Goal: Transaction & Acquisition: Book appointment/travel/reservation

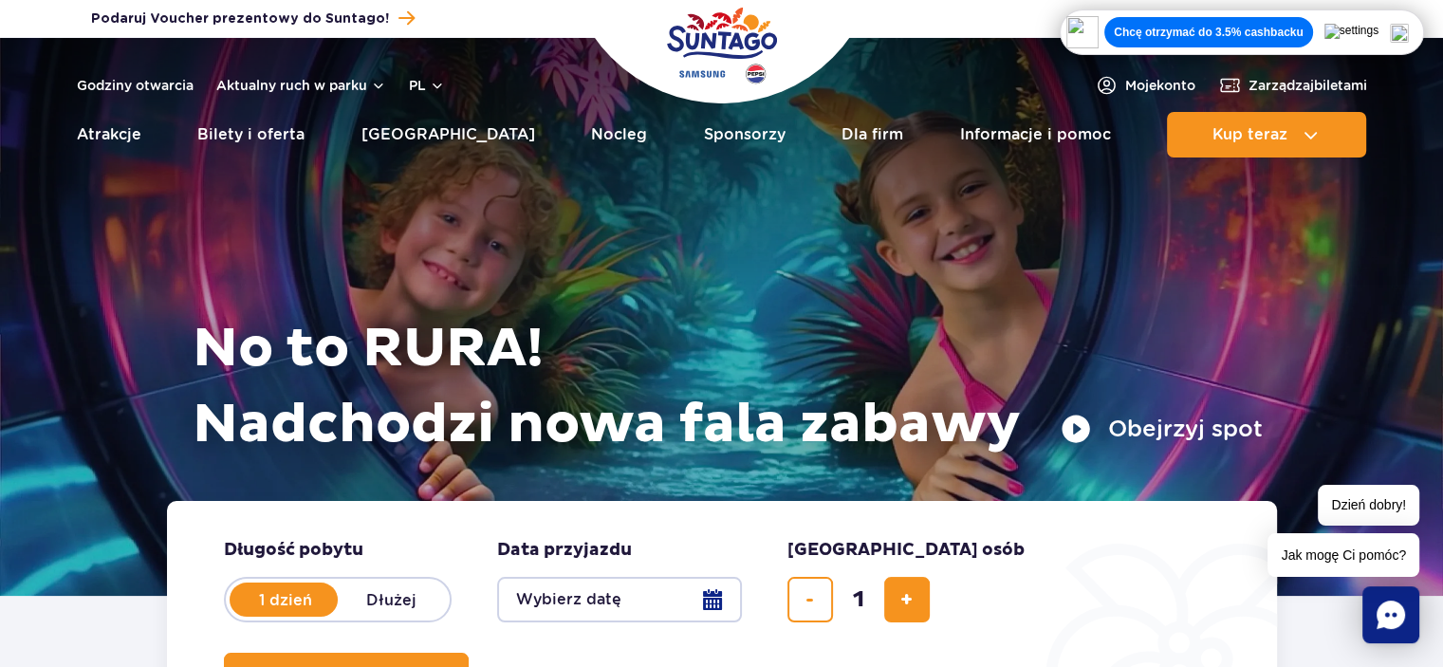
click at [571, 624] on form "Długość pobytu długość pobytu w hero 1 dzień Dłużej Data przyjazdu data przyjaz…" at bounding box center [722, 618] width 1110 height 235
click at [570, 603] on button "Wybierz datę" at bounding box center [619, 600] width 245 height 46
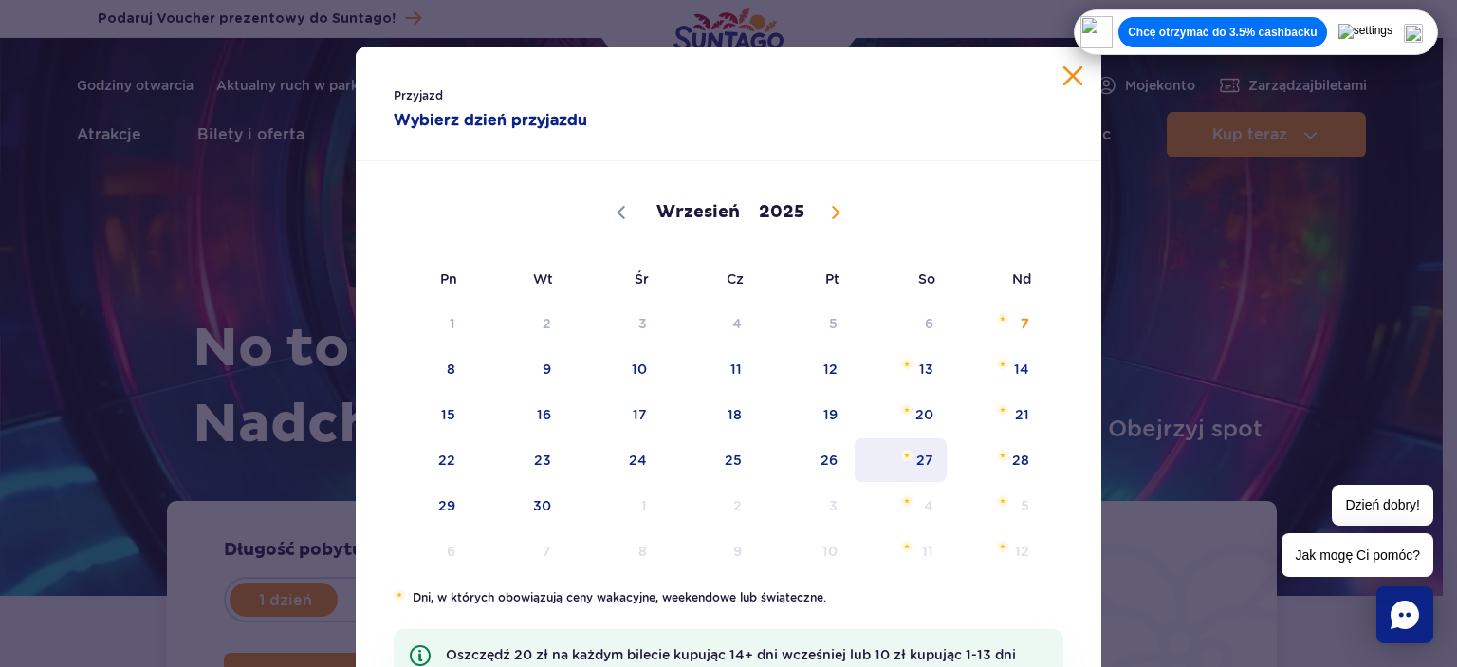
click at [918, 460] on span "27" at bounding box center [901, 460] width 96 height 44
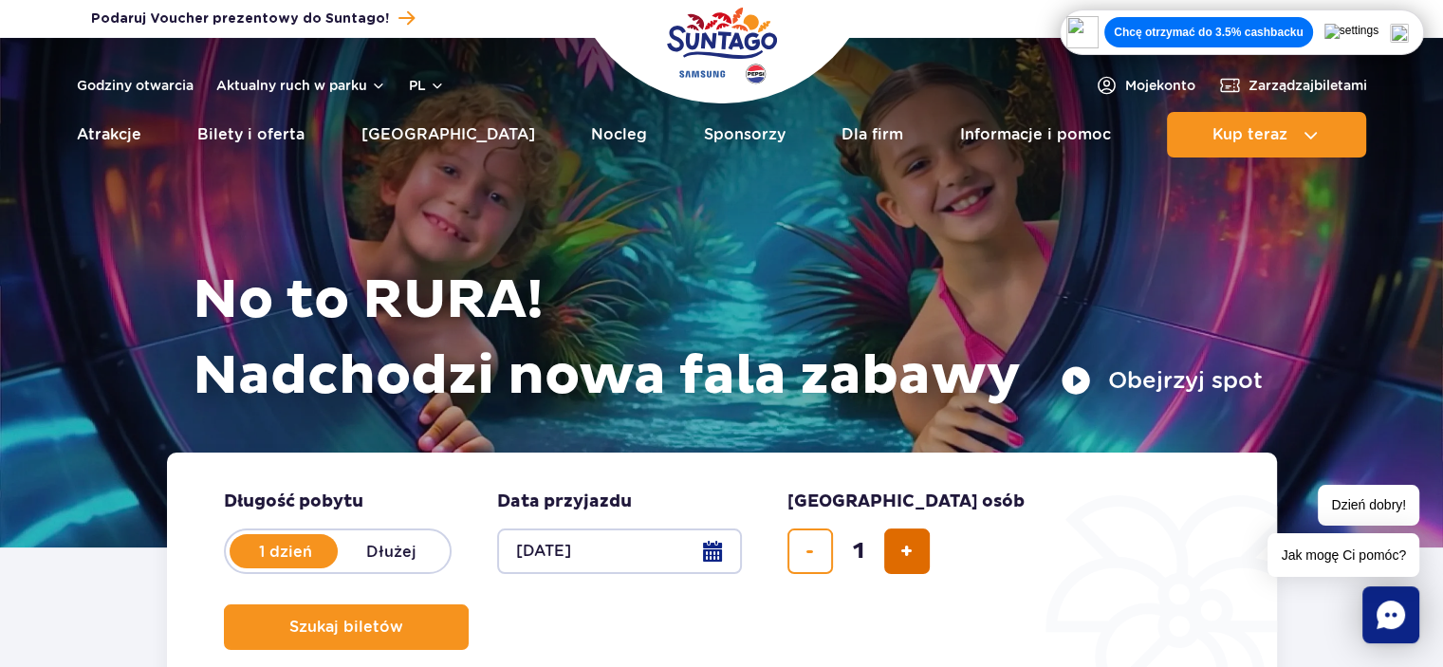
scroll to position [95, 0]
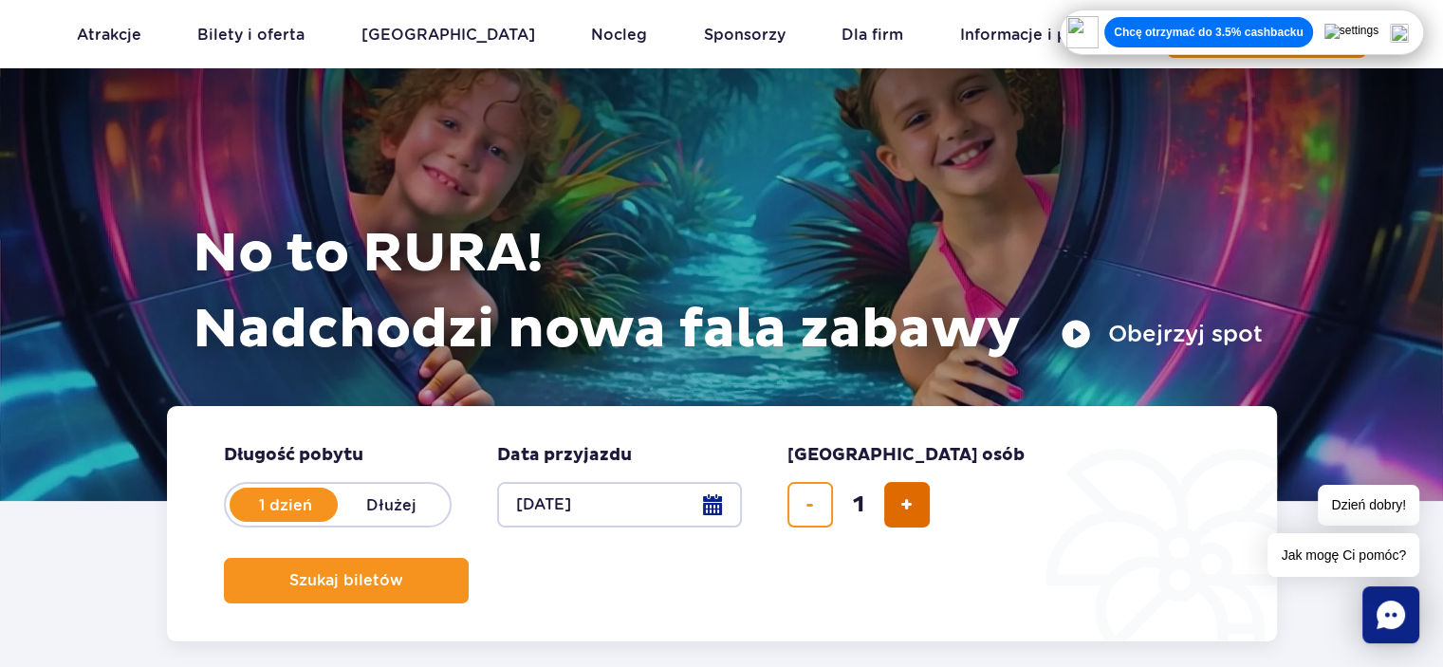
click at [922, 490] on button "dodaj bilet" at bounding box center [907, 505] width 46 height 46
type input "5"
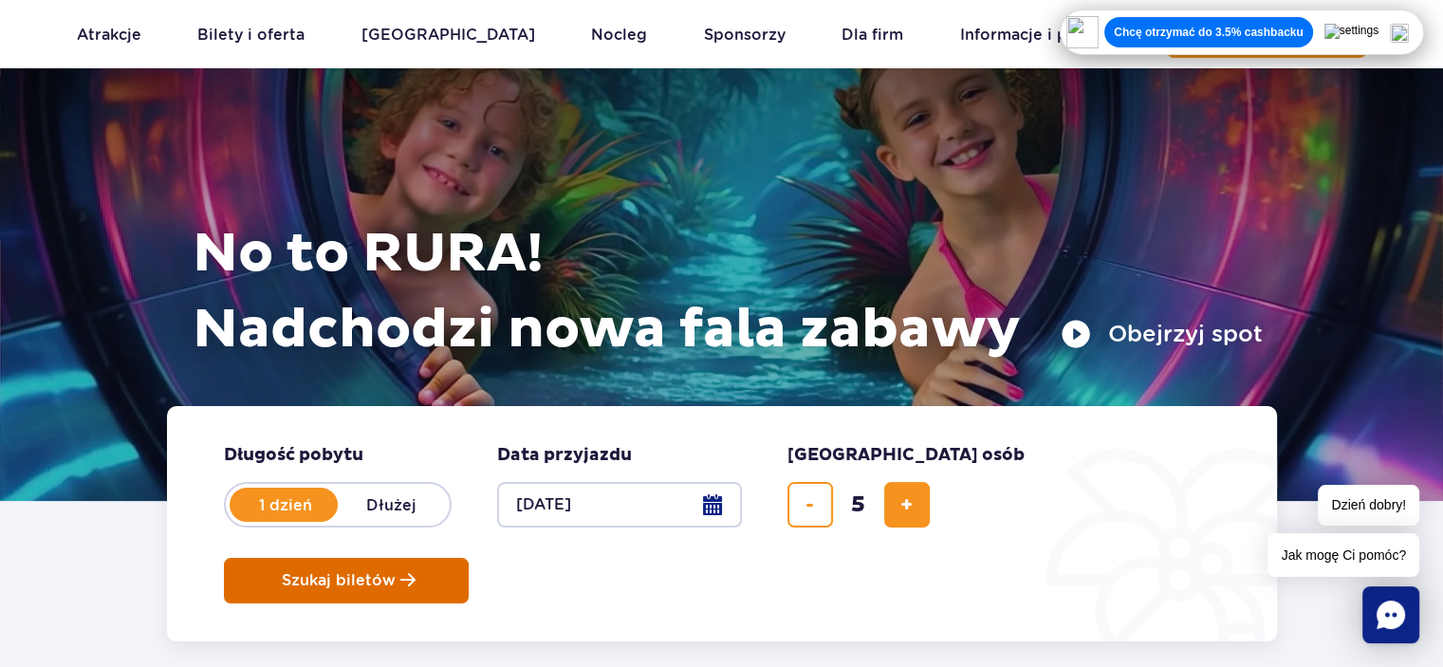
click at [469, 558] on button "Szukaj biletów" at bounding box center [346, 581] width 245 height 46
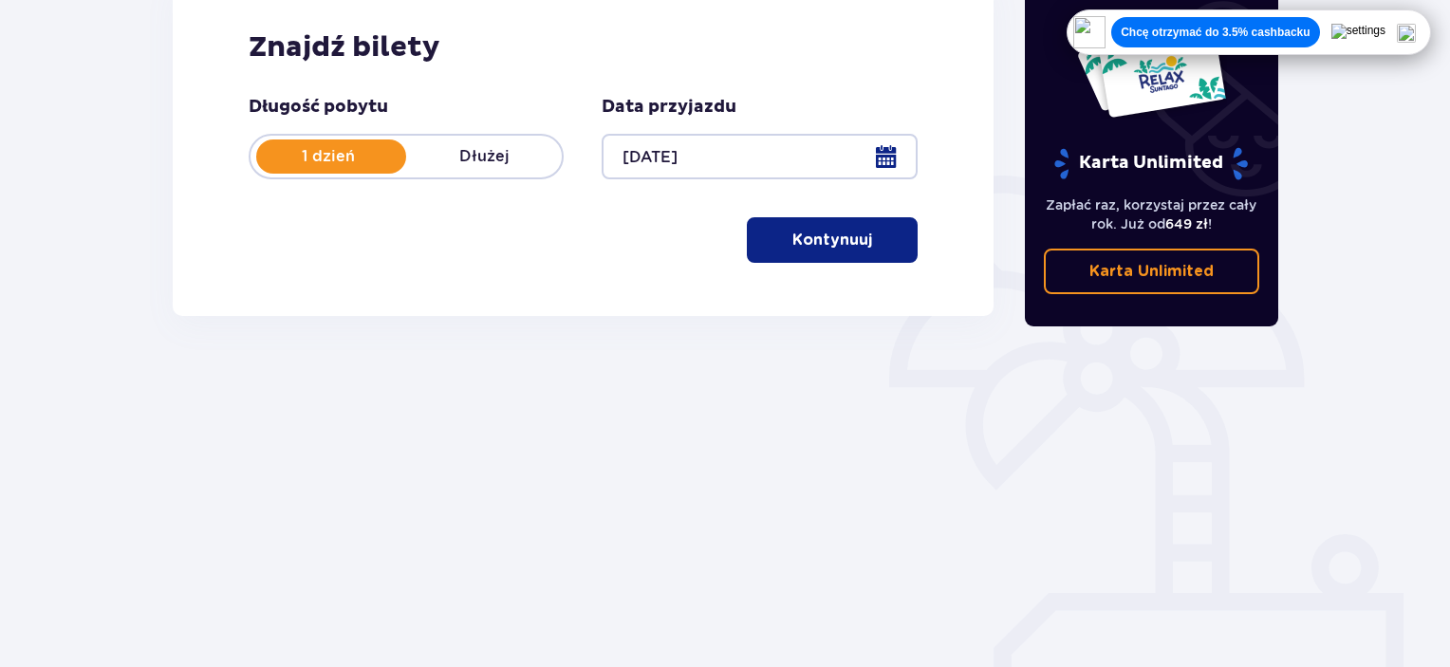
scroll to position [300, 0]
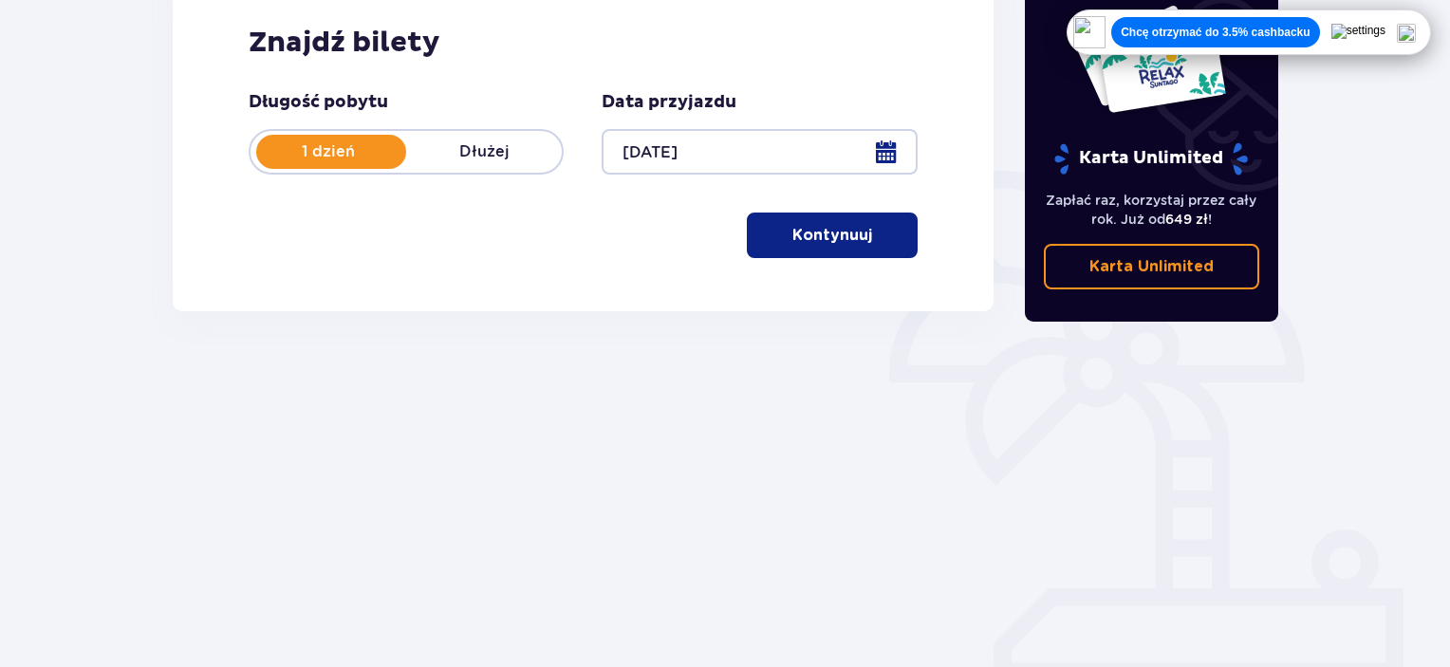
click at [792, 244] on p "Kontynuuj" at bounding box center [832, 235] width 80 height 21
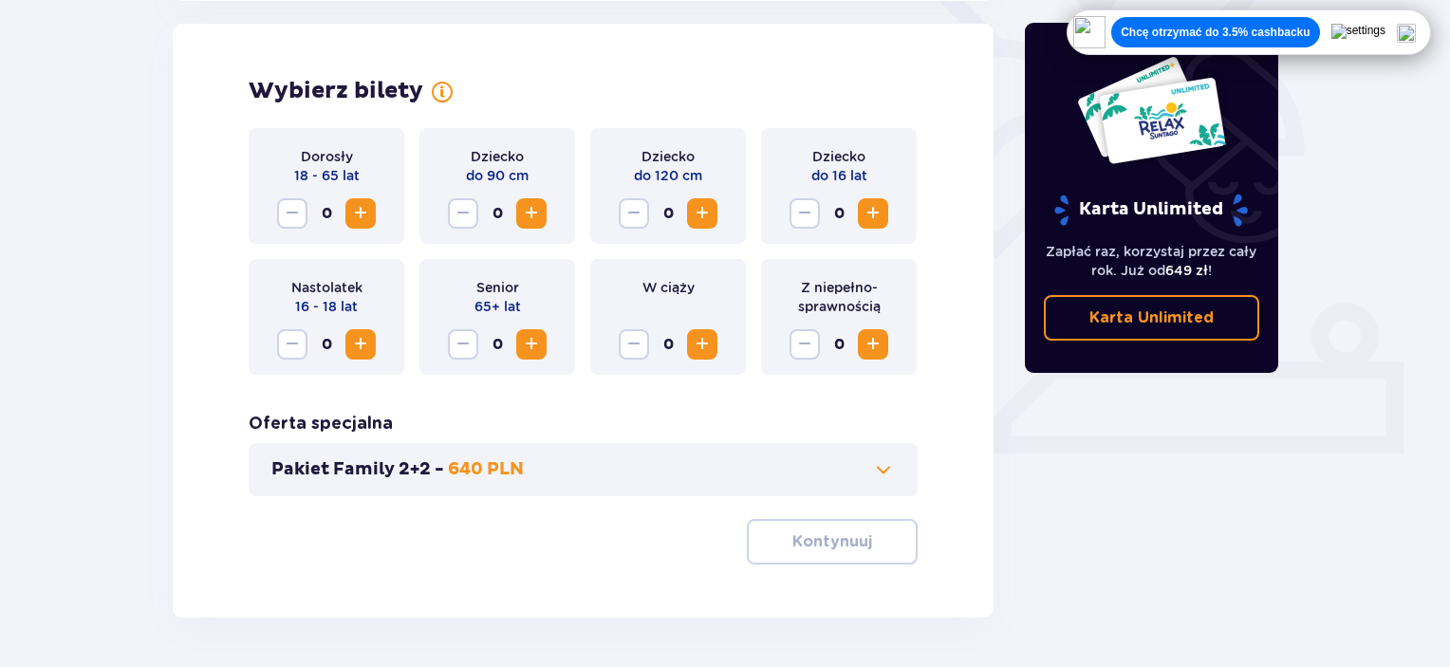
scroll to position [528, 0]
click at [864, 347] on span "Increase" at bounding box center [872, 343] width 23 height 23
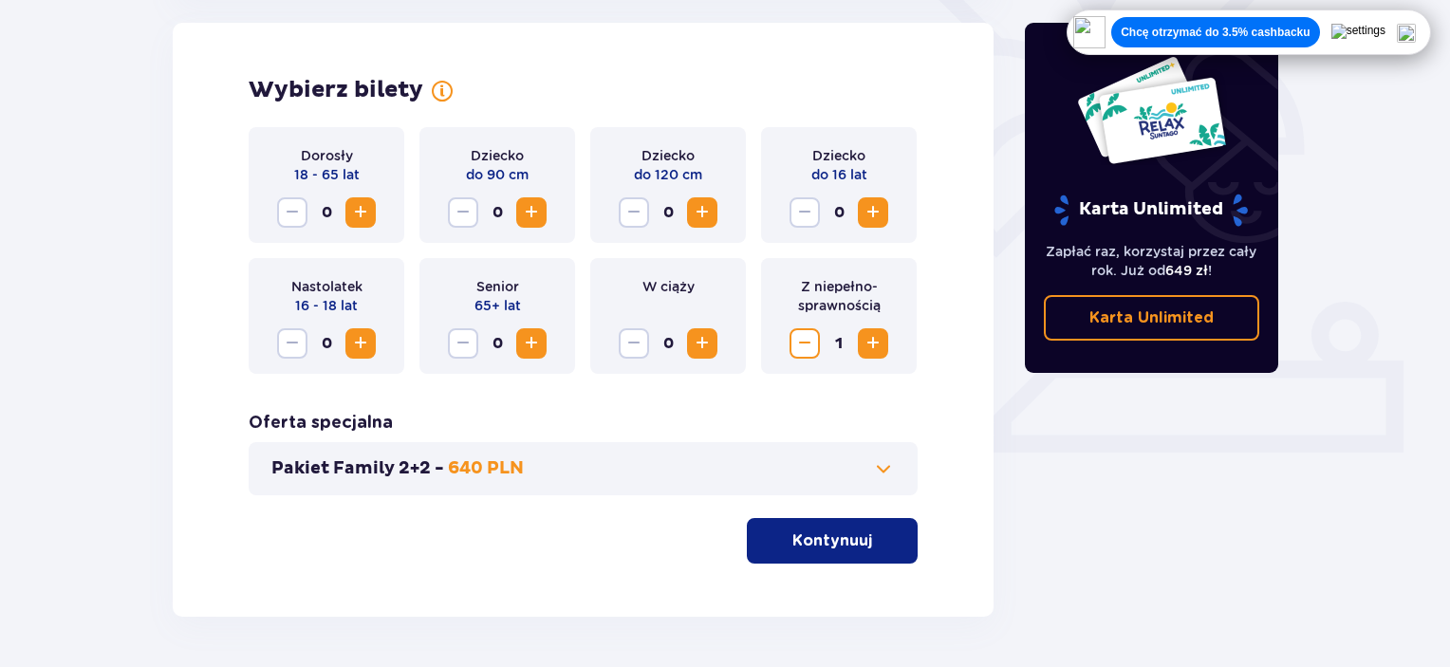
click at [357, 212] on span "Increase" at bounding box center [360, 212] width 23 height 23
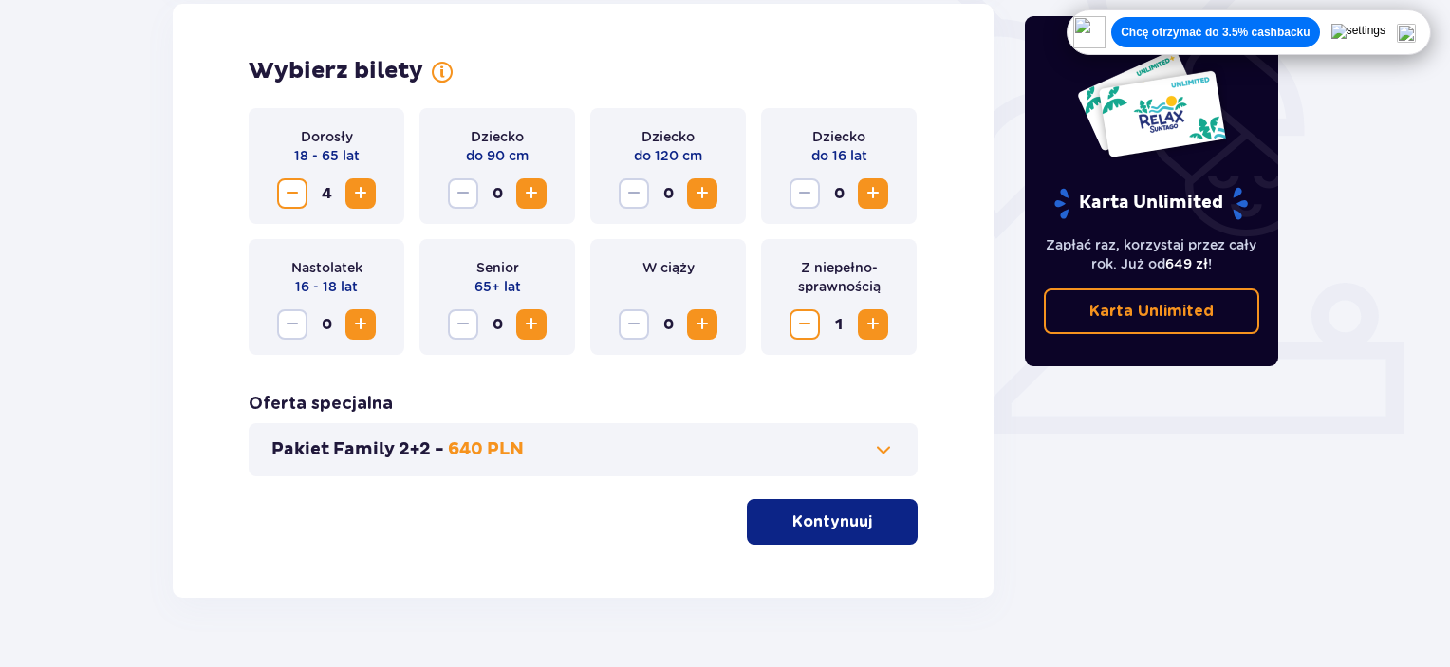
scroll to position [496, 0]
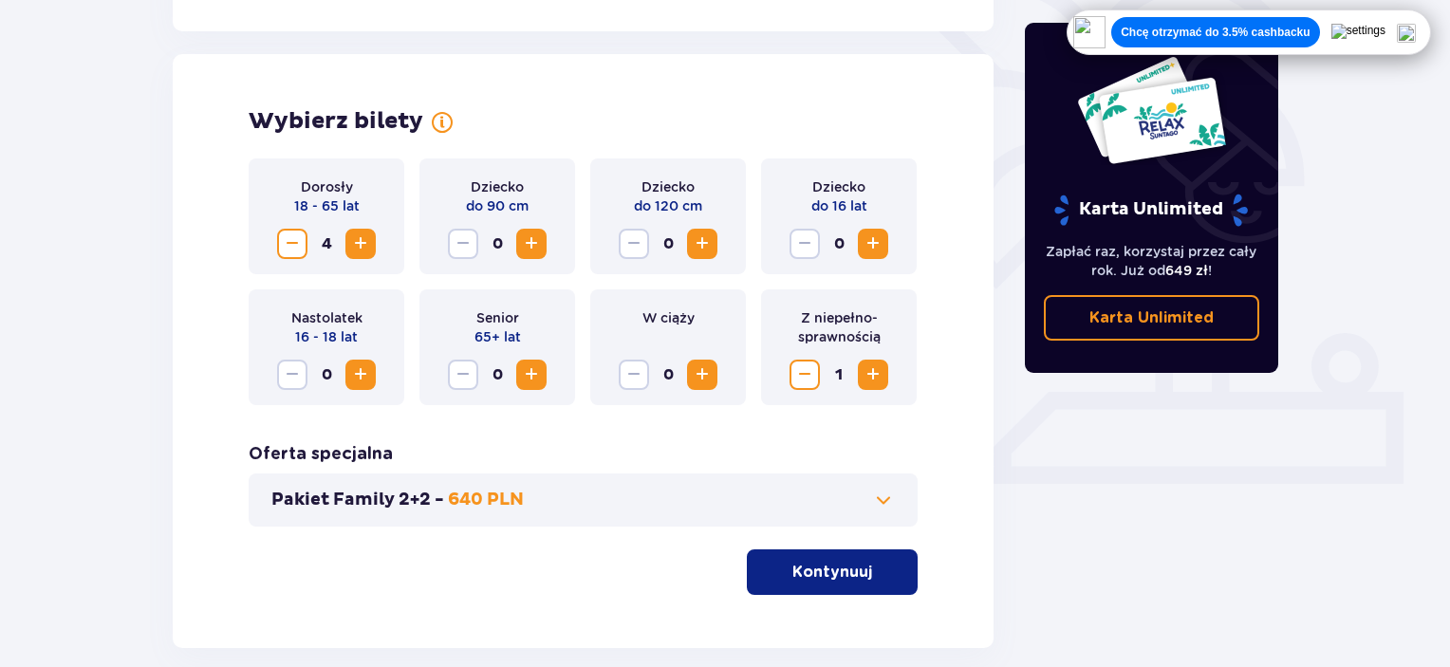
click at [579, 564] on div "Dorosły 18 - 65 lat 4 Dziecko do 90 cm 0 Dziecko do 120 cm 0 Dziecko do 16 lat …" at bounding box center [583, 376] width 669 height 436
click at [805, 573] on p "Kontynuuj" at bounding box center [832, 572] width 80 height 21
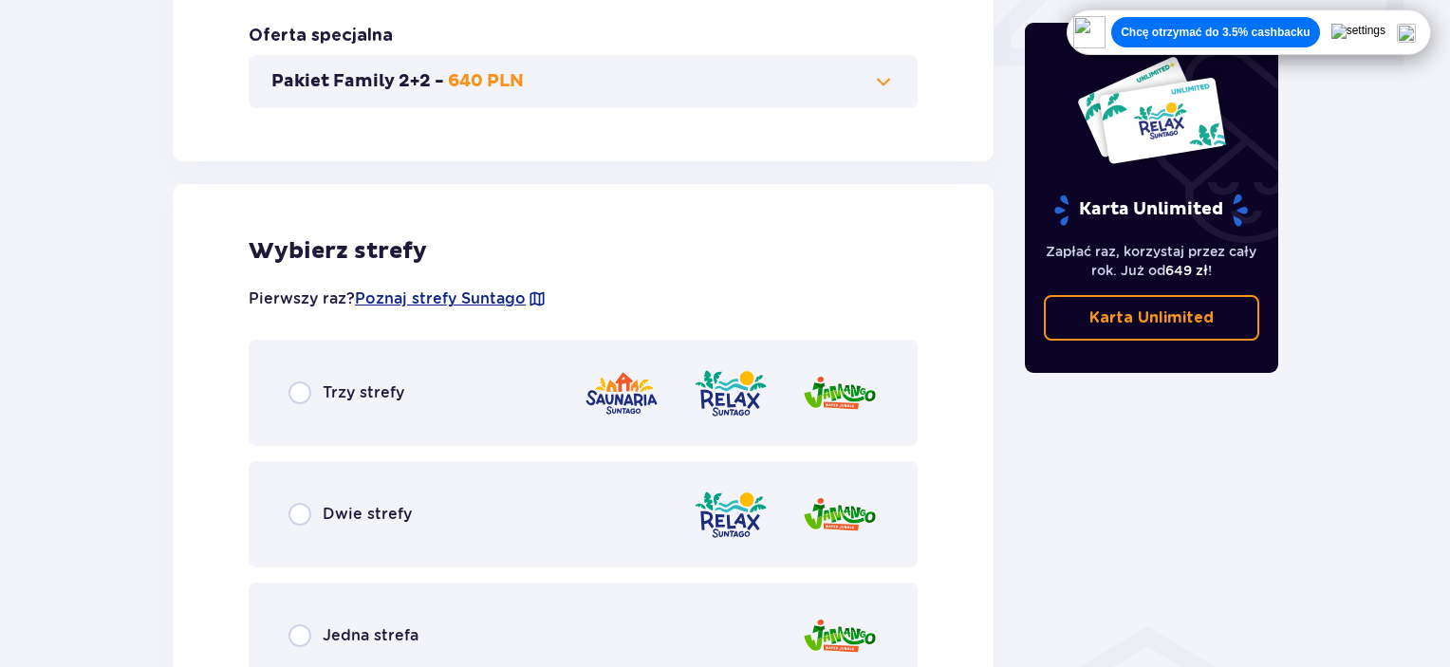
scroll to position [1053, 0]
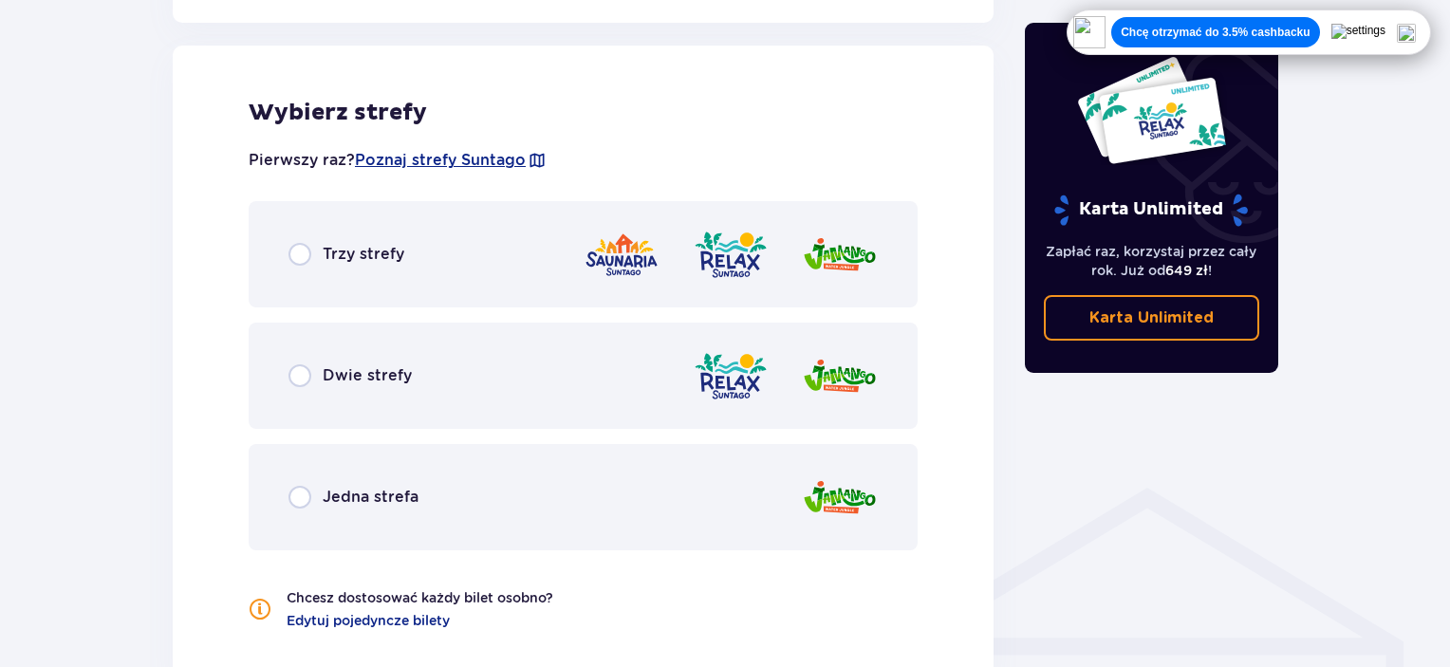
click at [461, 276] on div "Trzy strefy" at bounding box center [583, 254] width 669 height 106
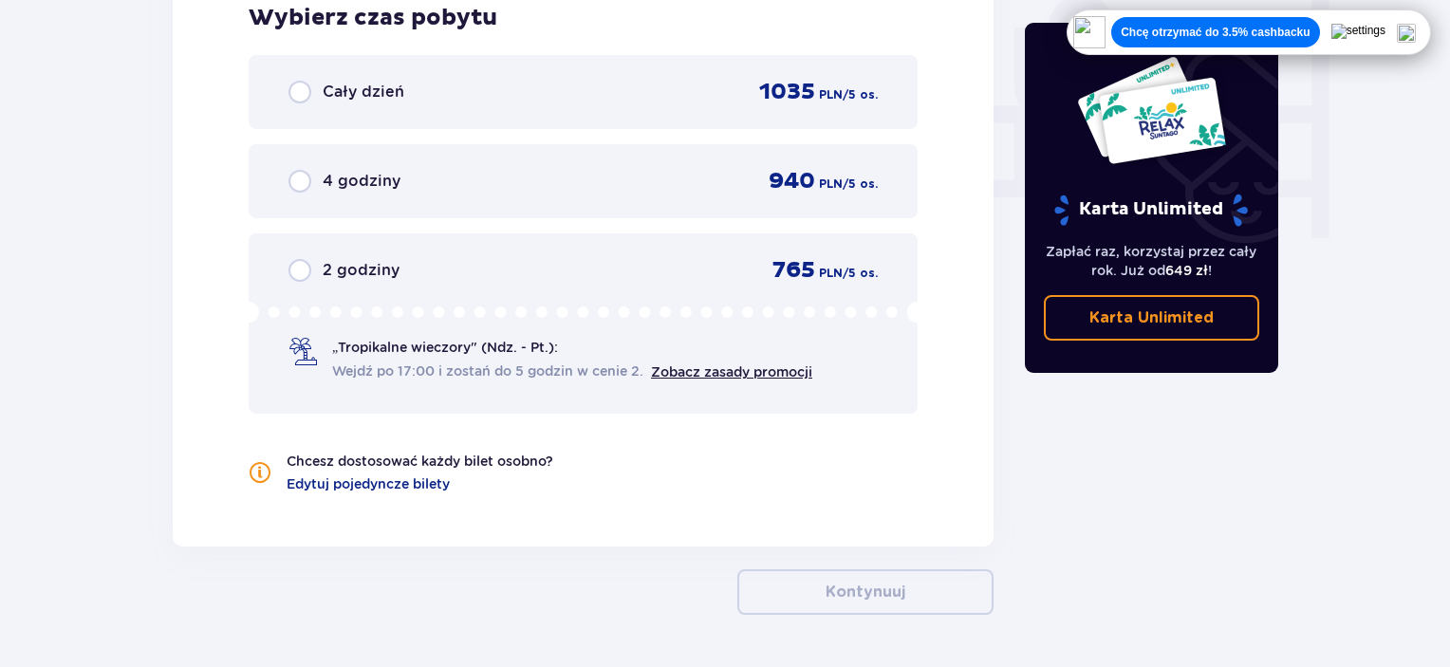
scroll to position [1524, 0]
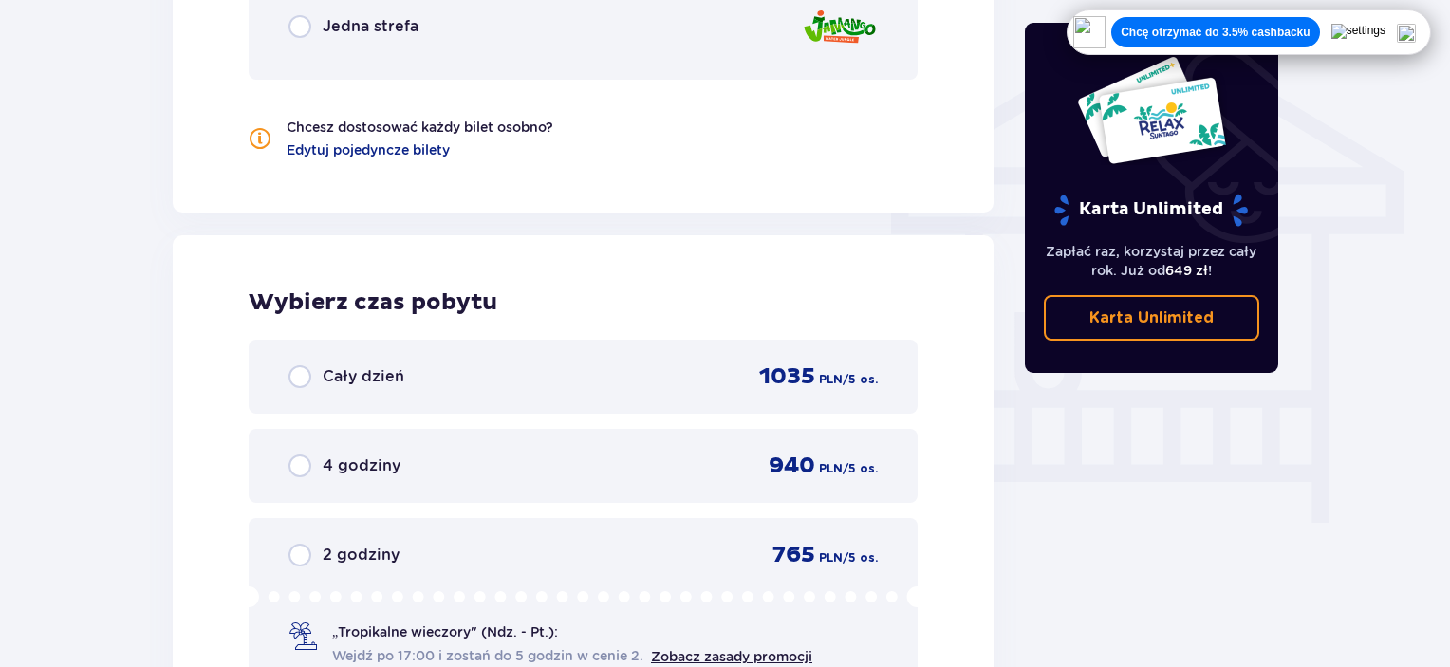
click at [322, 362] on div "Cały dzień 1035 PLN / 5 os." at bounding box center [582, 376] width 589 height 28
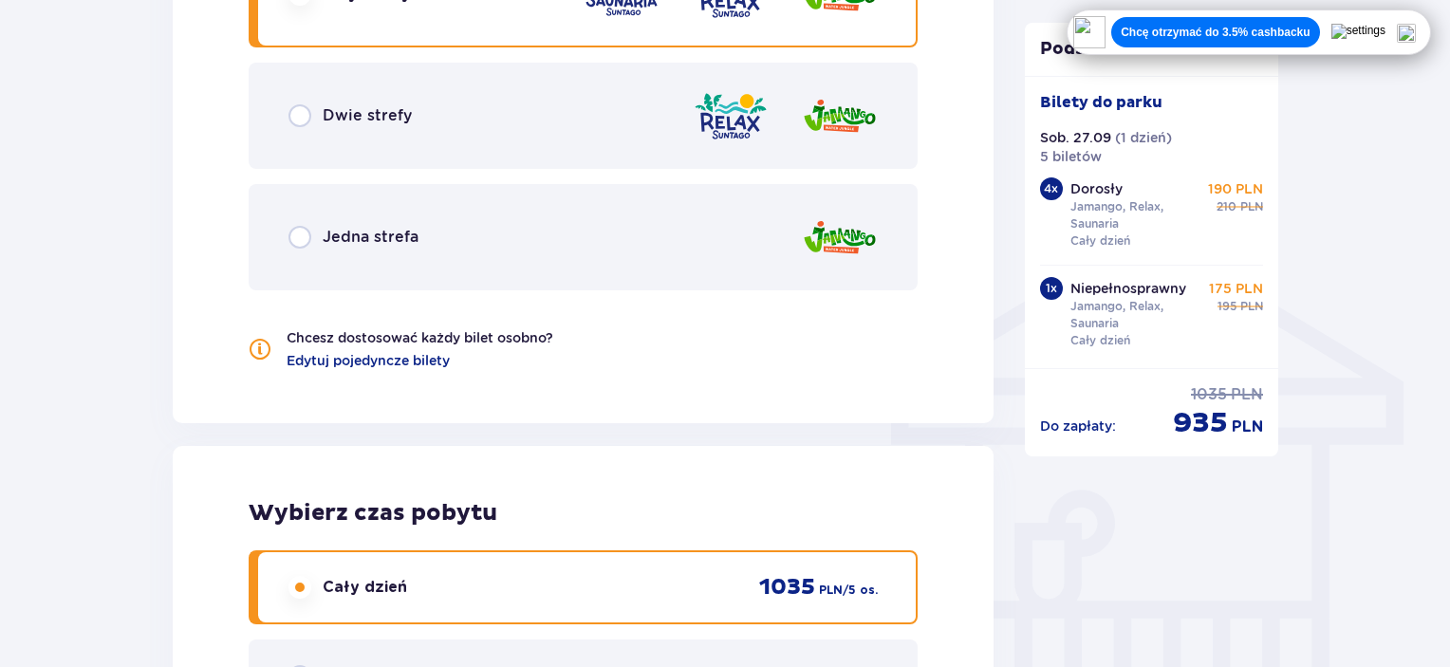
scroll to position [1309, 0]
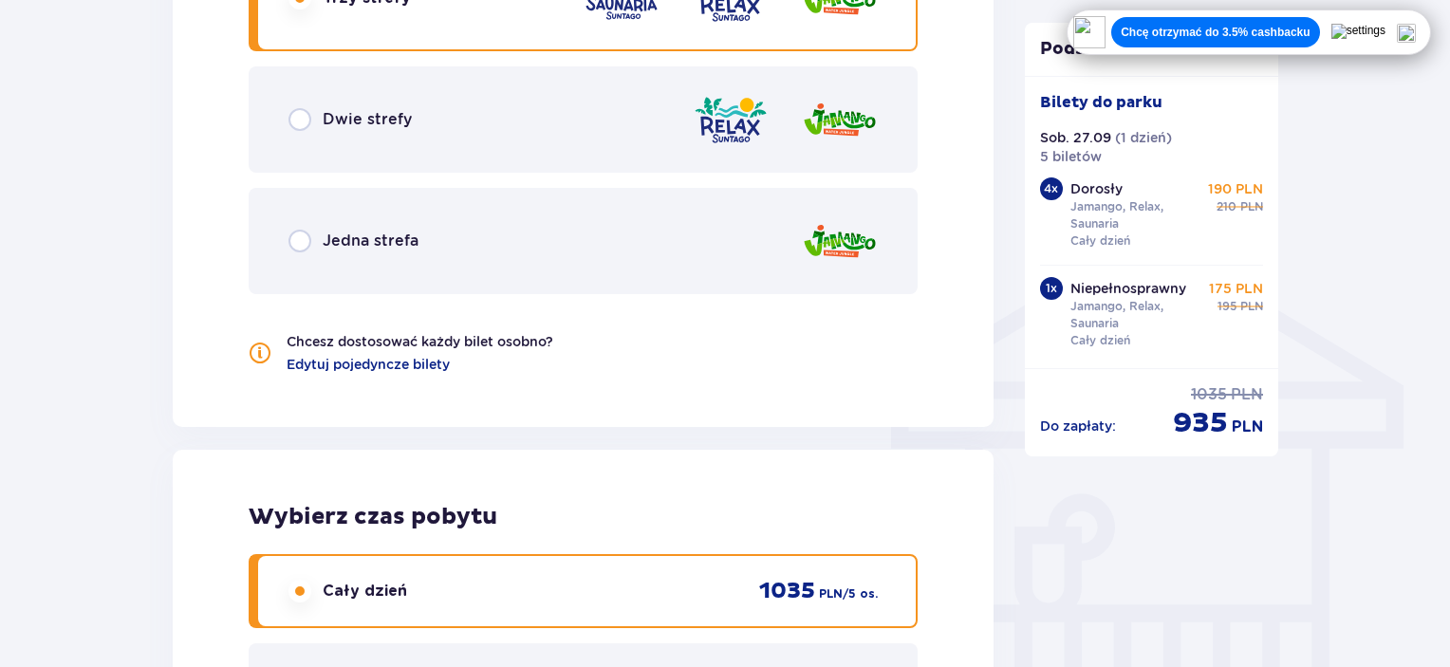
click at [367, 134] on div "Dwie strefy" at bounding box center [583, 119] width 669 height 106
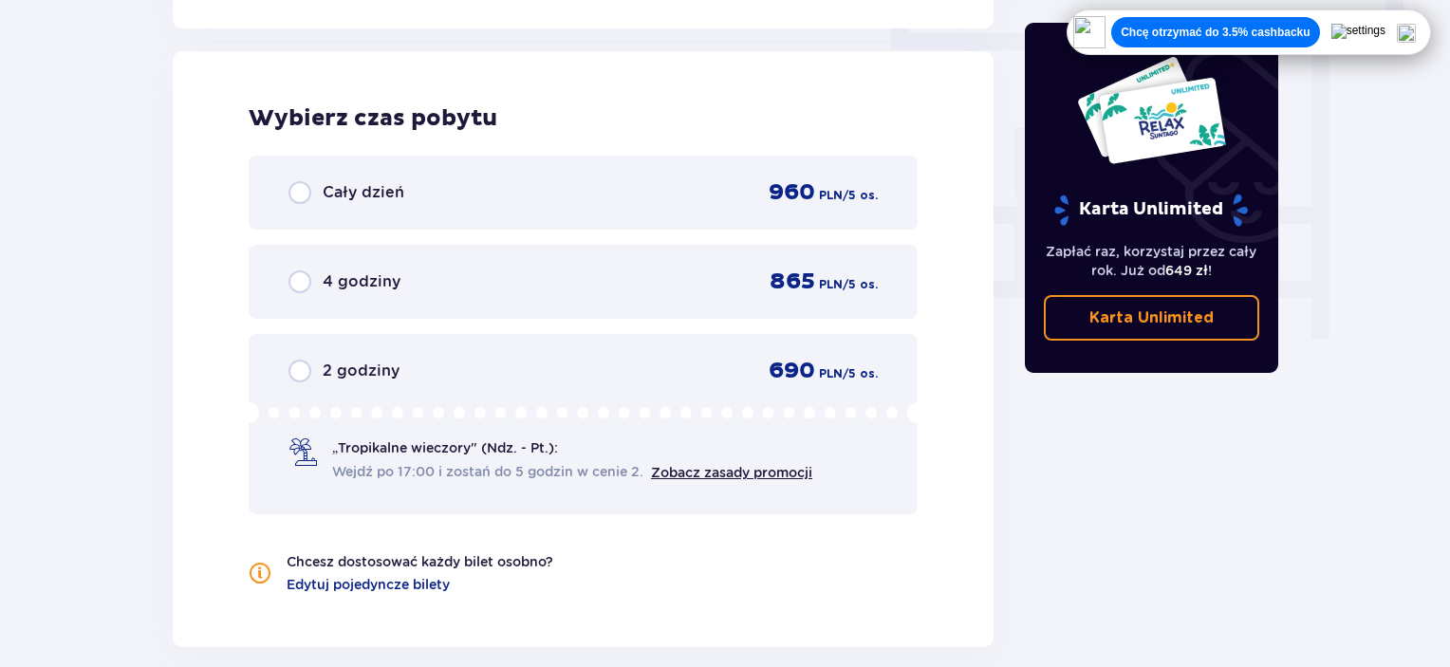
scroll to position [1713, 0]
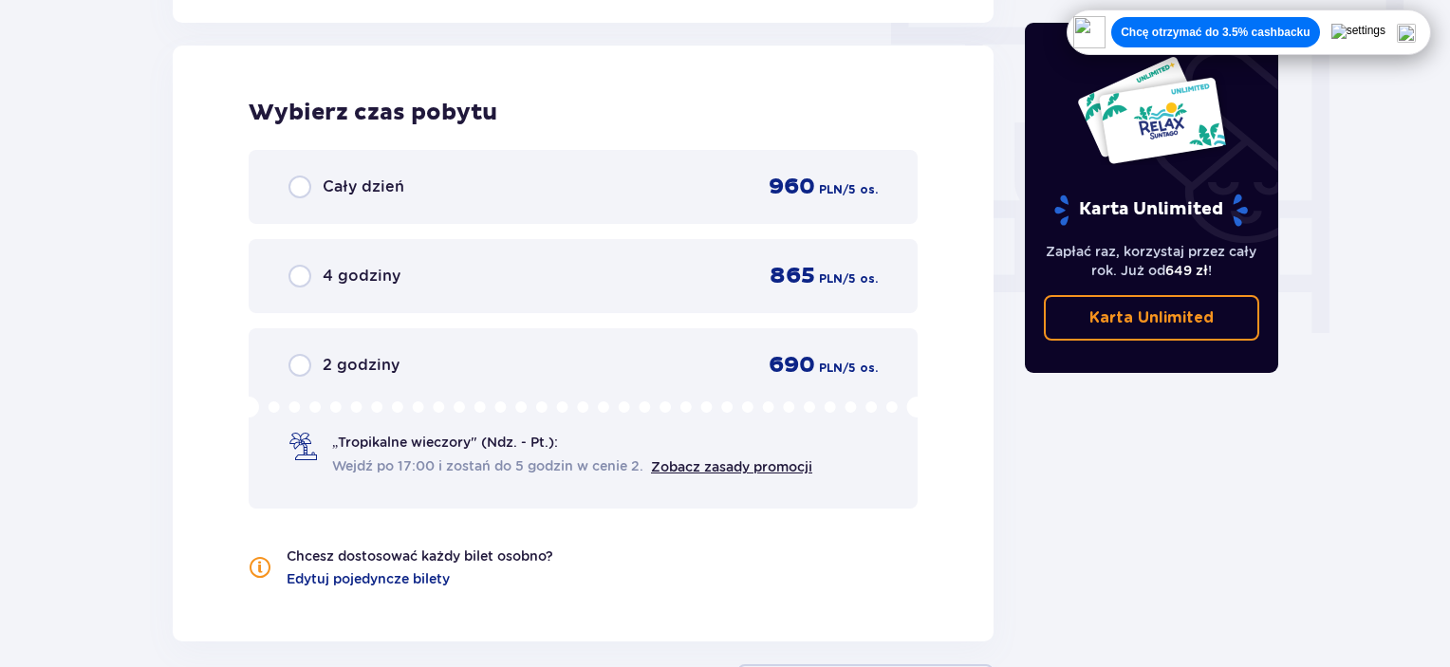
click at [371, 187] on p "Cały dzień" at bounding box center [364, 186] width 82 height 21
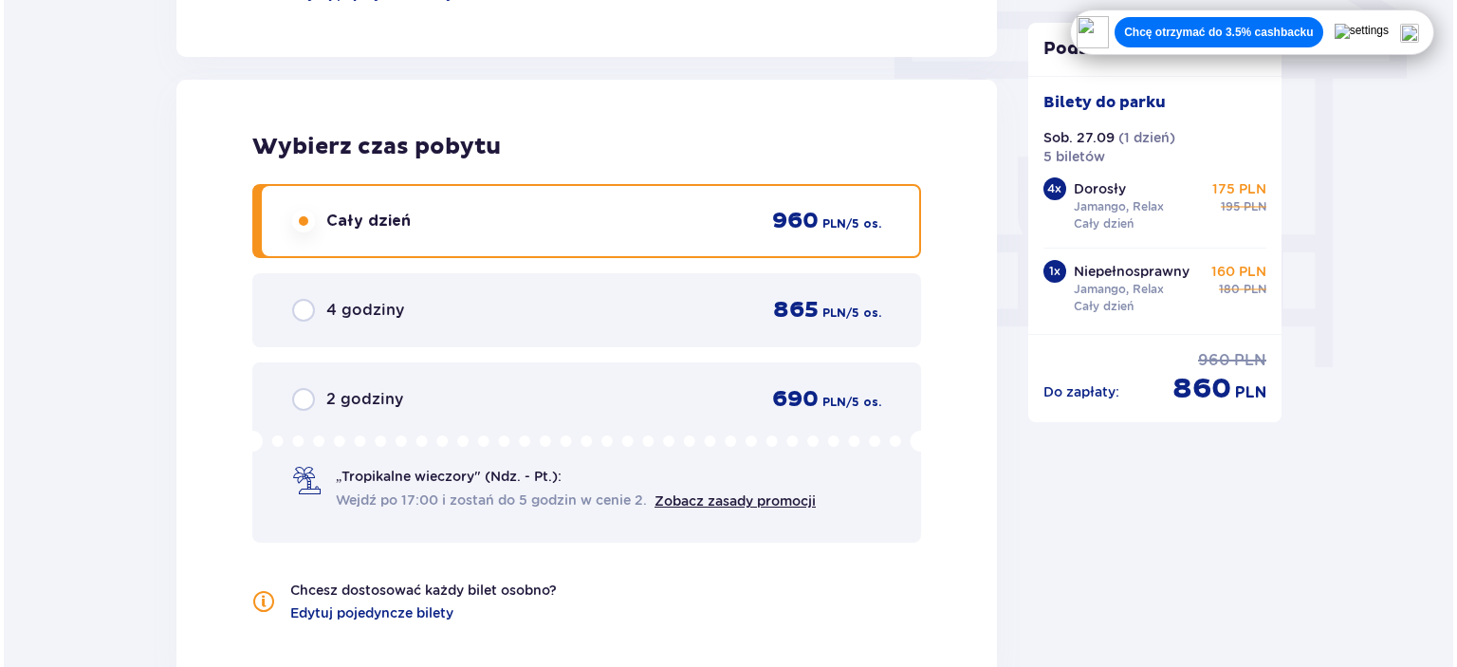
scroll to position [1973, 0]
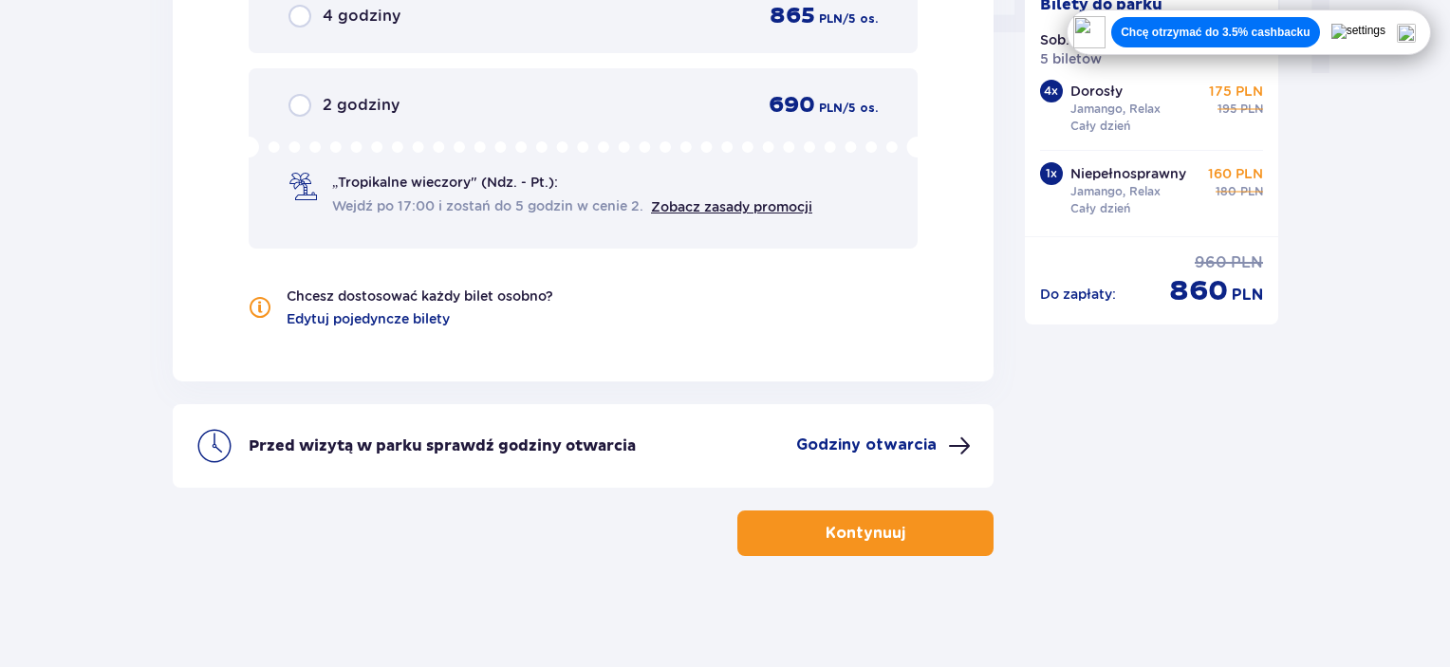
click at [884, 441] on p "Godziny otwarcia" at bounding box center [866, 445] width 140 height 21
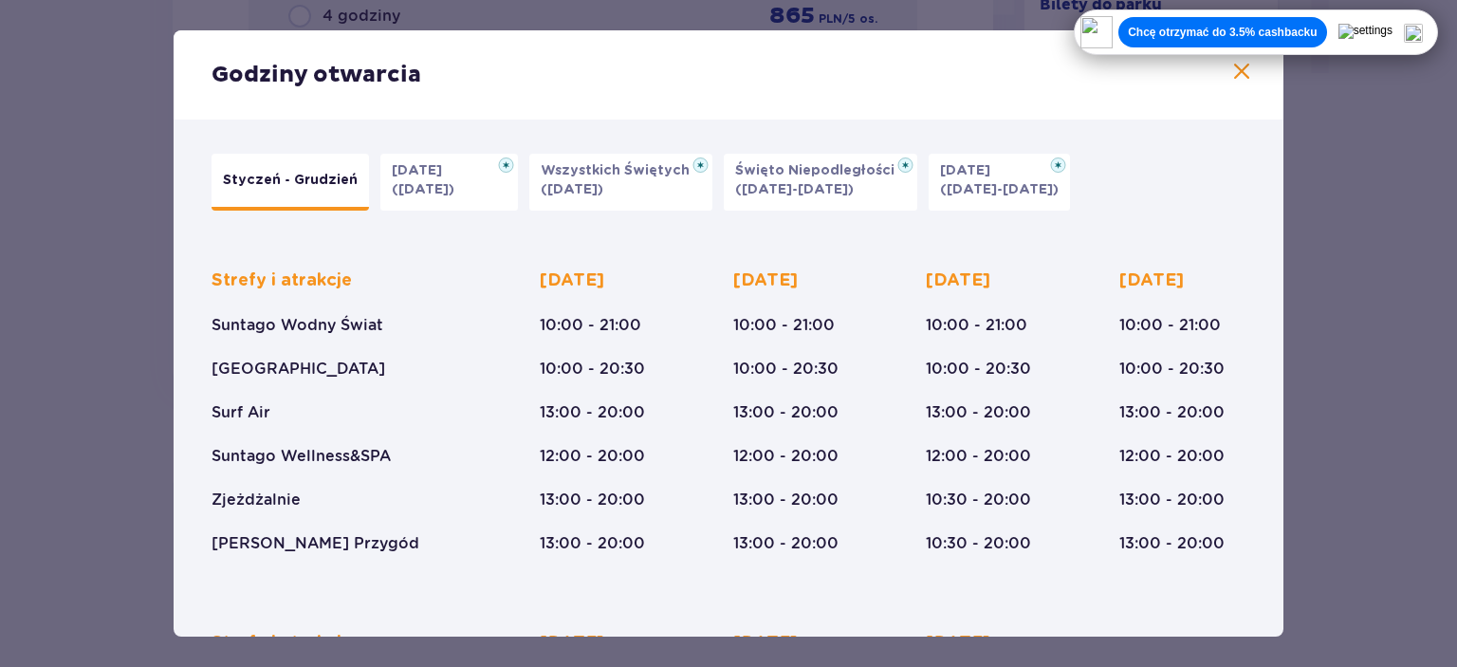
click at [460, 210] on button "Halloween (31.10.25)" at bounding box center [449, 182] width 138 height 57
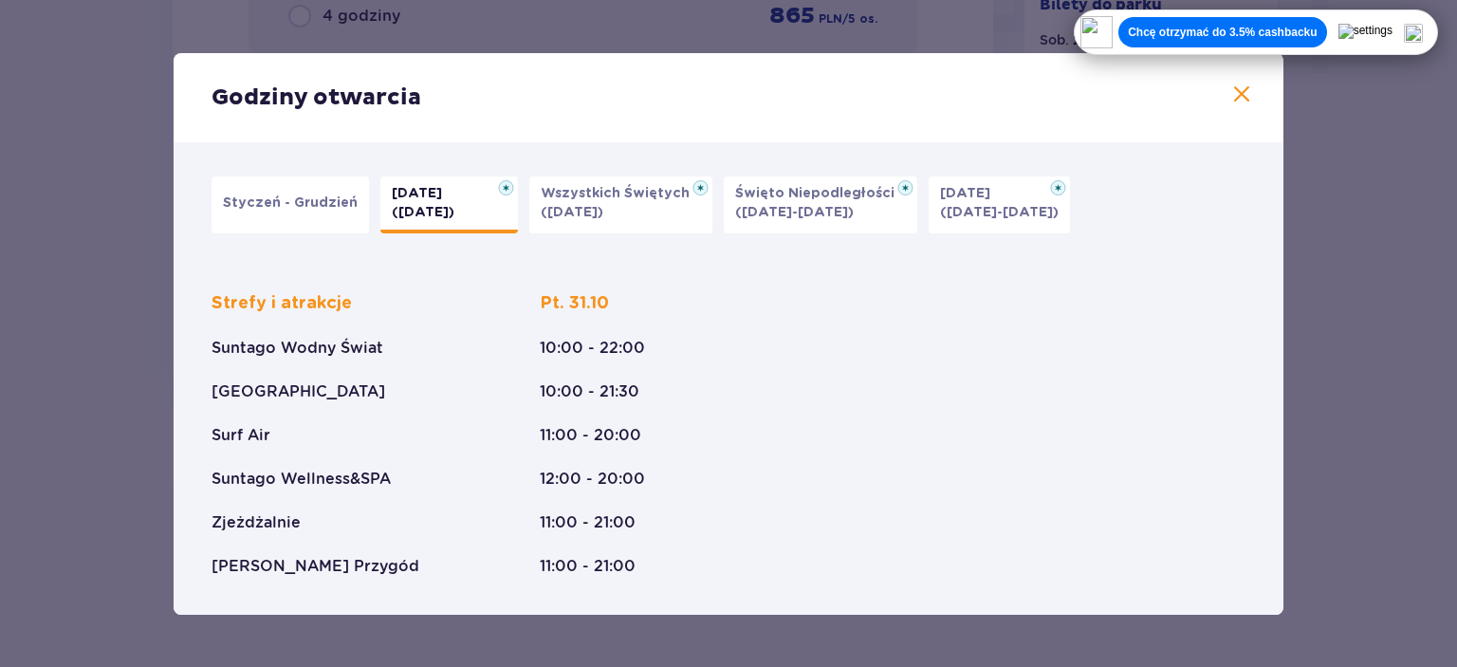
click at [619, 174] on div "Styczeń - Grudzień Halloween (31.10.25) Wszystkich Świętych (01.11.25) Święto N…" at bounding box center [729, 378] width 1110 height 472
click at [619, 197] on p "Wszystkich Świętych" at bounding box center [621, 193] width 160 height 19
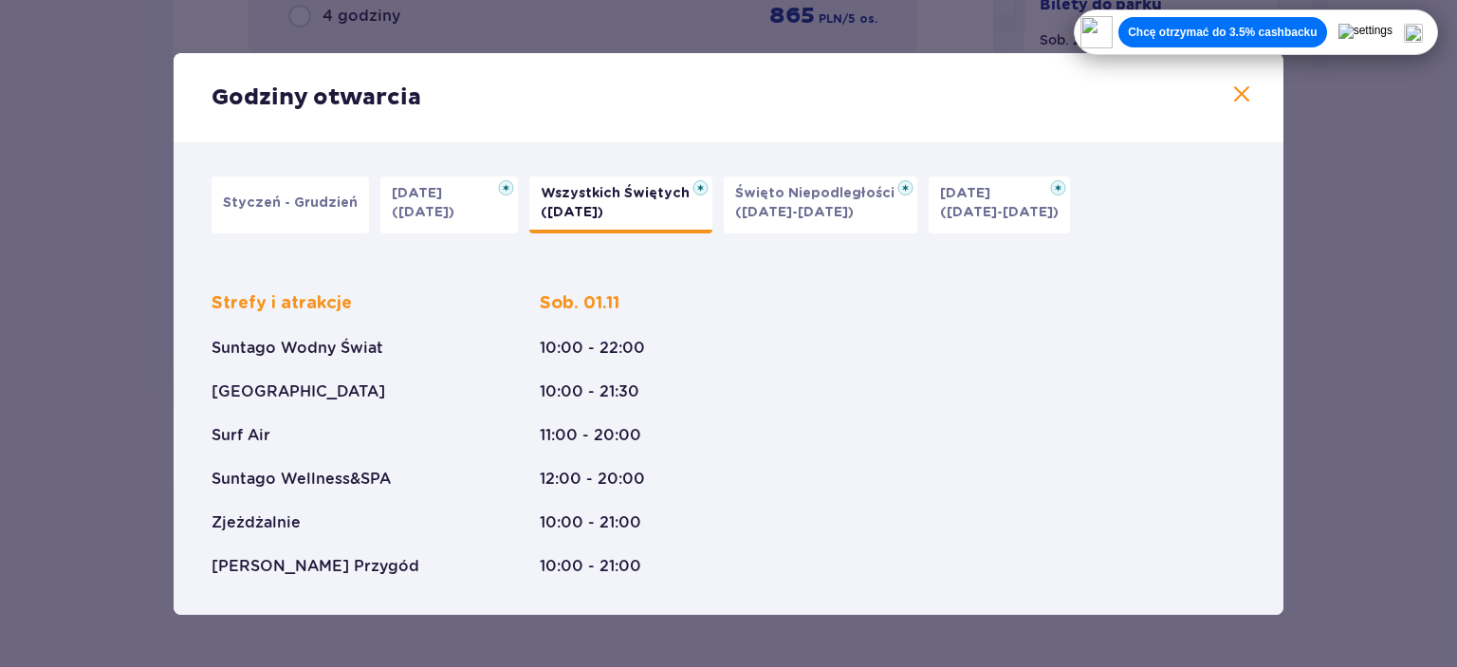
click at [760, 220] on p "(09.11-11.11.25)" at bounding box center [794, 212] width 119 height 19
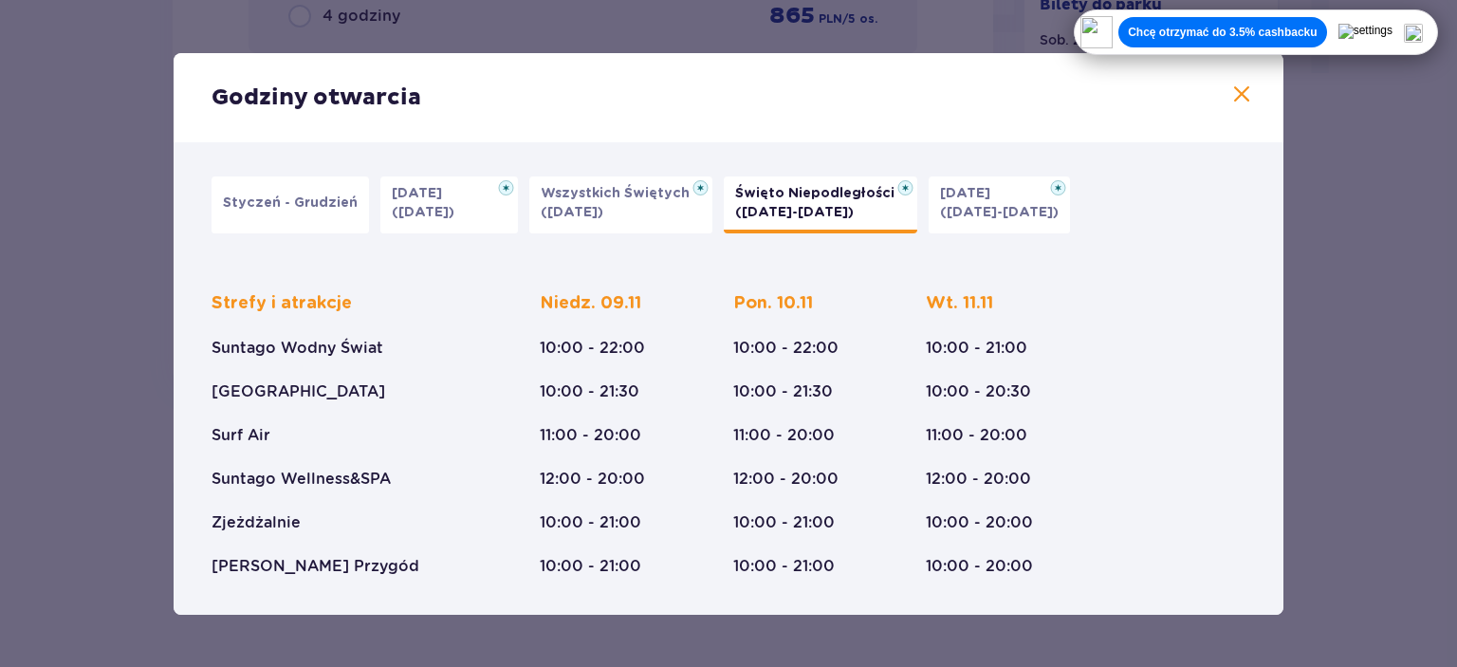
click at [1233, 103] on span at bounding box center [1242, 94] width 23 height 23
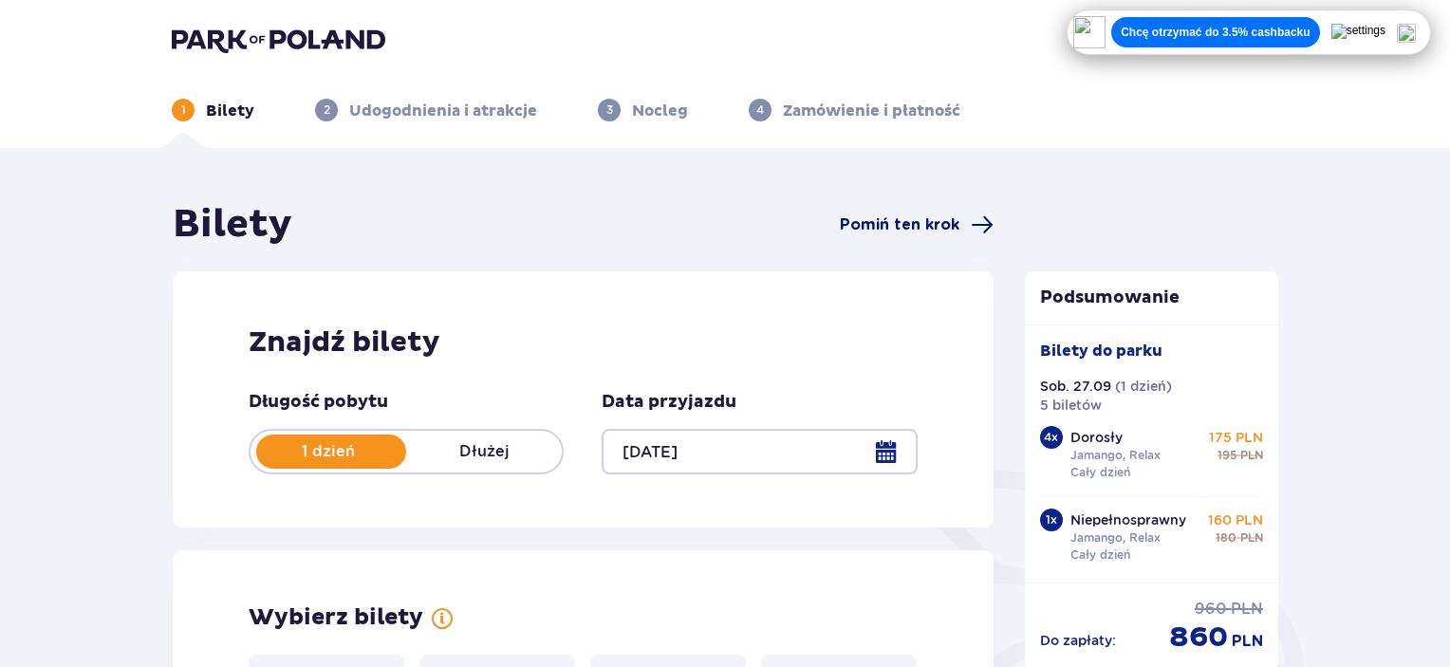
click at [867, 225] on span "Pomiń ten krok" at bounding box center [900, 224] width 120 height 21
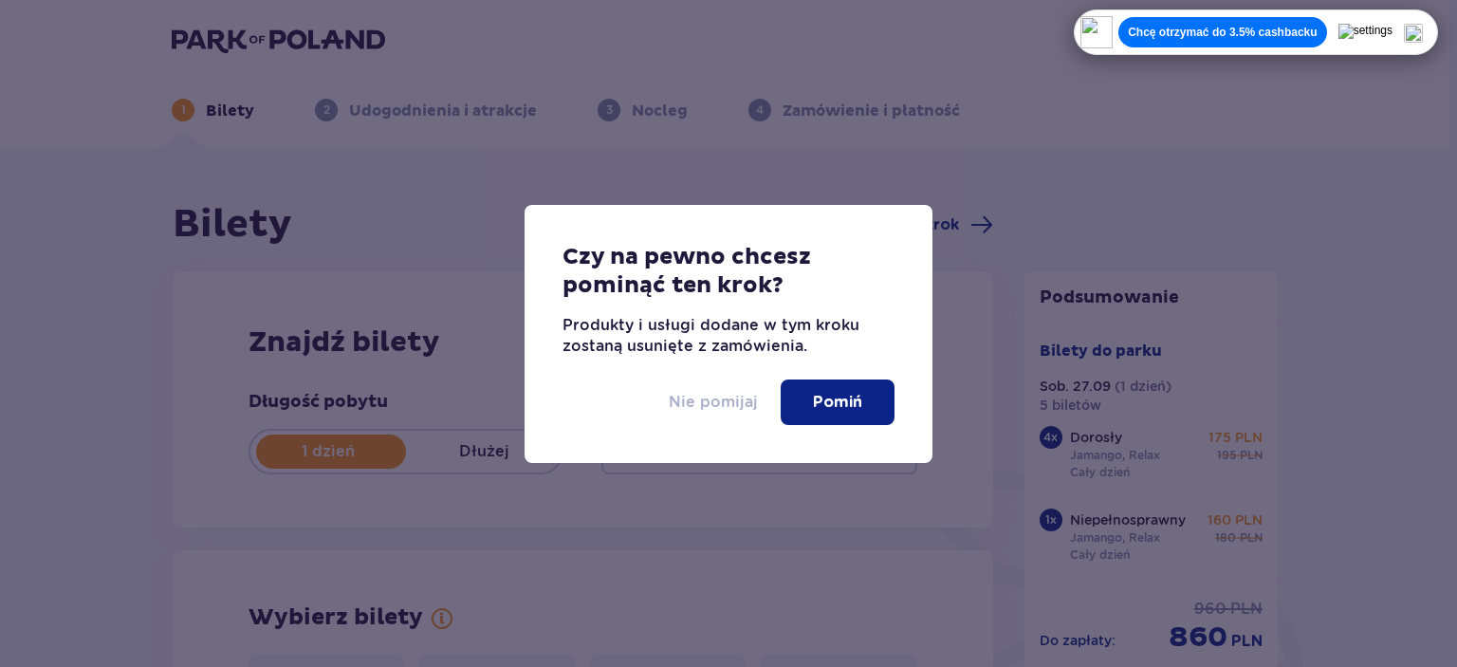
click at [696, 398] on p "Nie pomijaj" at bounding box center [713, 402] width 89 height 21
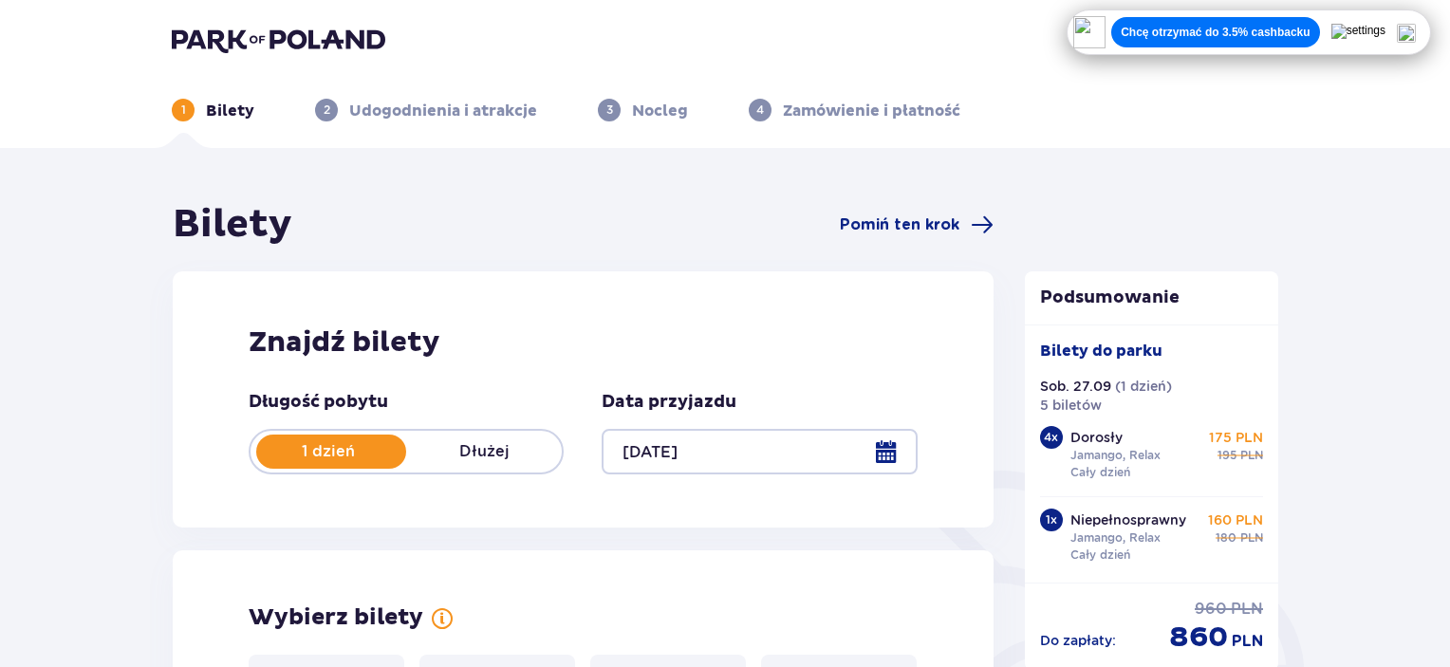
click at [870, 236] on div "Bilety Pomiń ten krok" at bounding box center [583, 224] width 821 height 47
click at [881, 220] on span "Pomiń ten krok" at bounding box center [900, 224] width 120 height 21
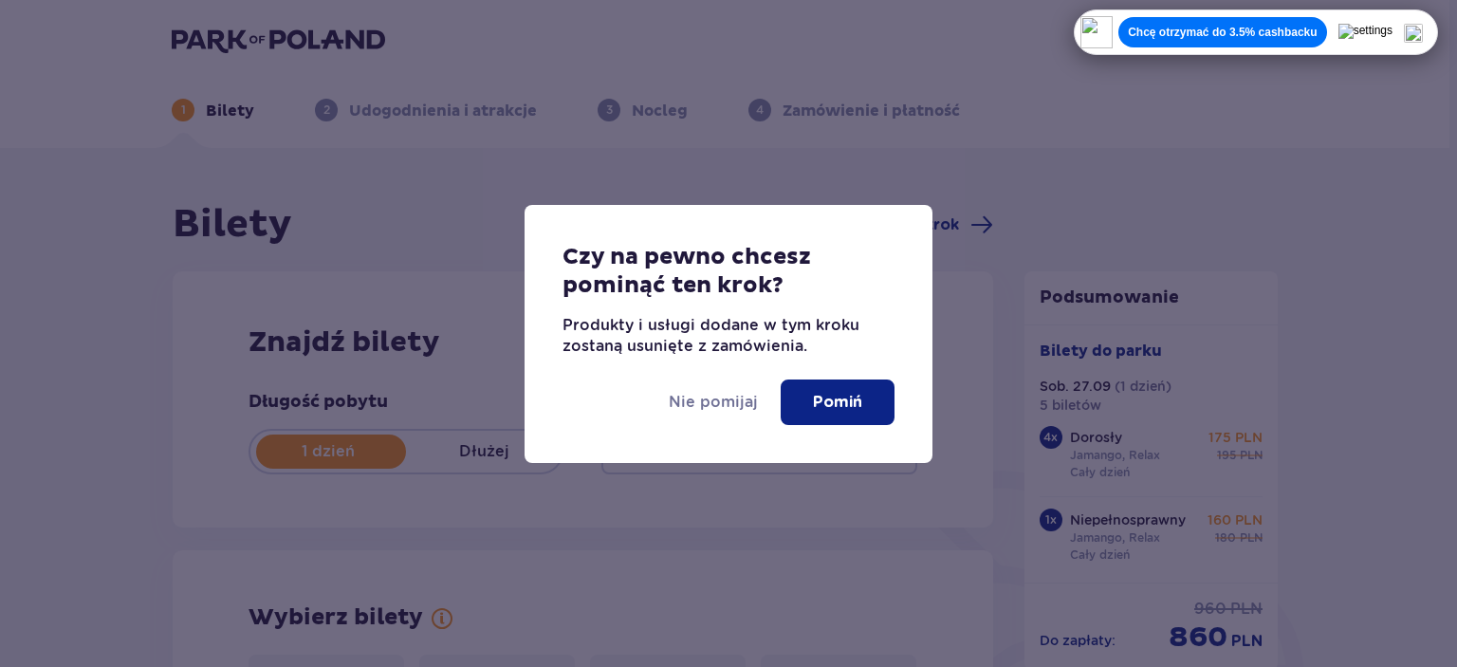
click at [828, 398] on p "Pomiń" at bounding box center [837, 402] width 49 height 21
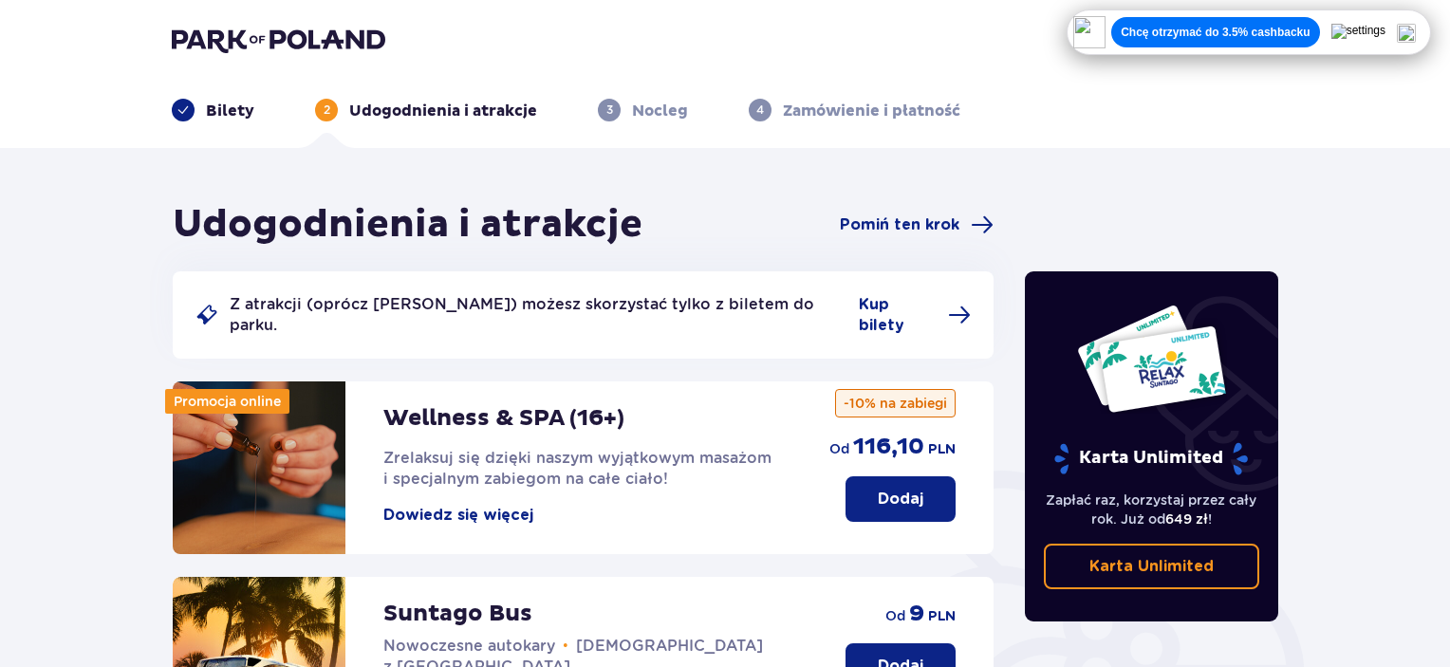
click at [880, 210] on div "Udogodnienia i atrakcje Pomiń ten krok" at bounding box center [583, 224] width 821 height 47
click at [905, 229] on span "Pomiń ten krok" at bounding box center [900, 224] width 120 height 21
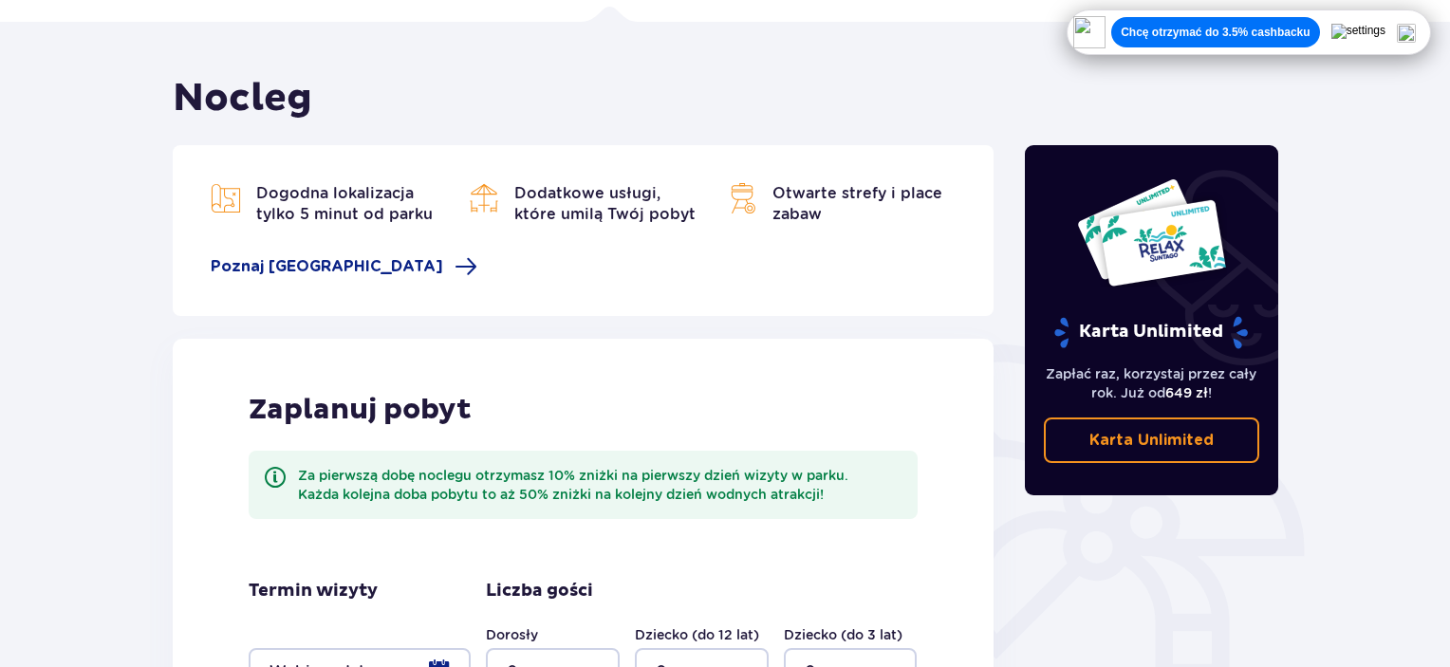
scroll to position [285, 0]
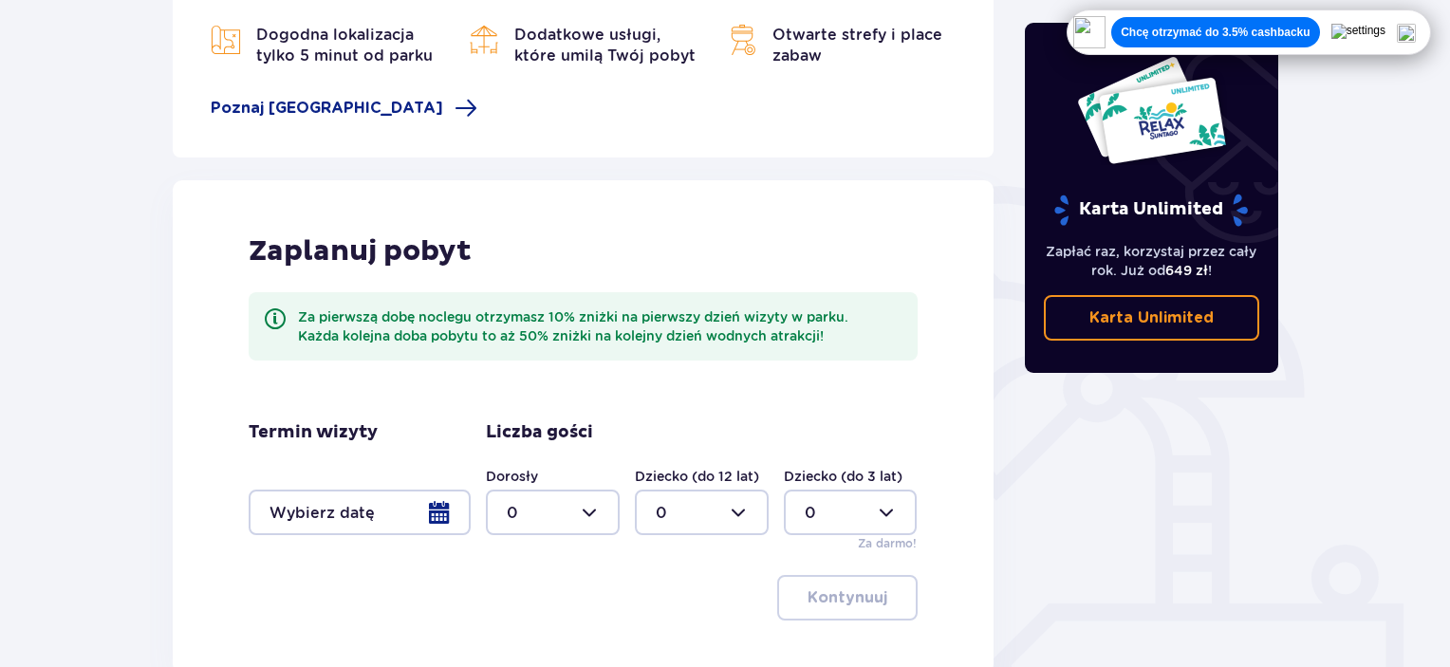
click at [384, 518] on div at bounding box center [360, 513] width 222 height 46
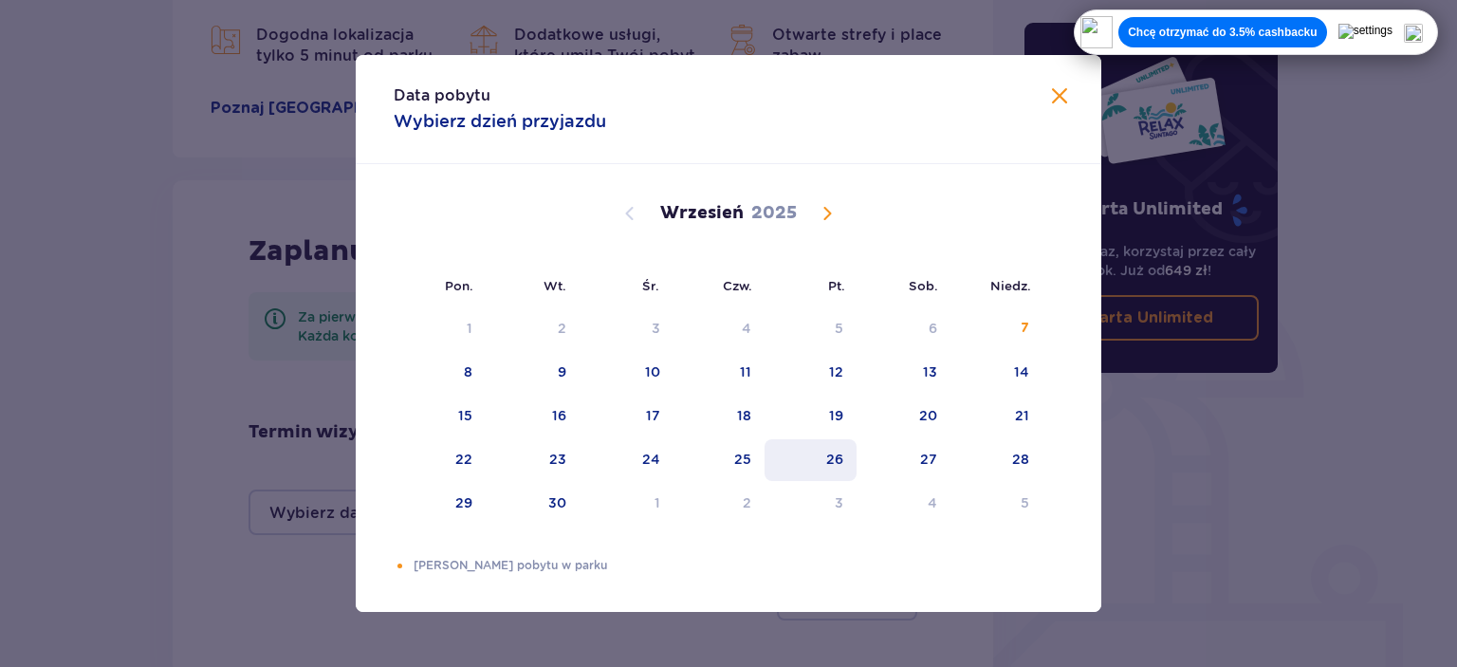
click at [845, 472] on div "26" at bounding box center [811, 460] width 92 height 42
click at [947, 466] on div "27" at bounding box center [904, 460] width 94 height 42
type input "26.09.25 - 27.09.25"
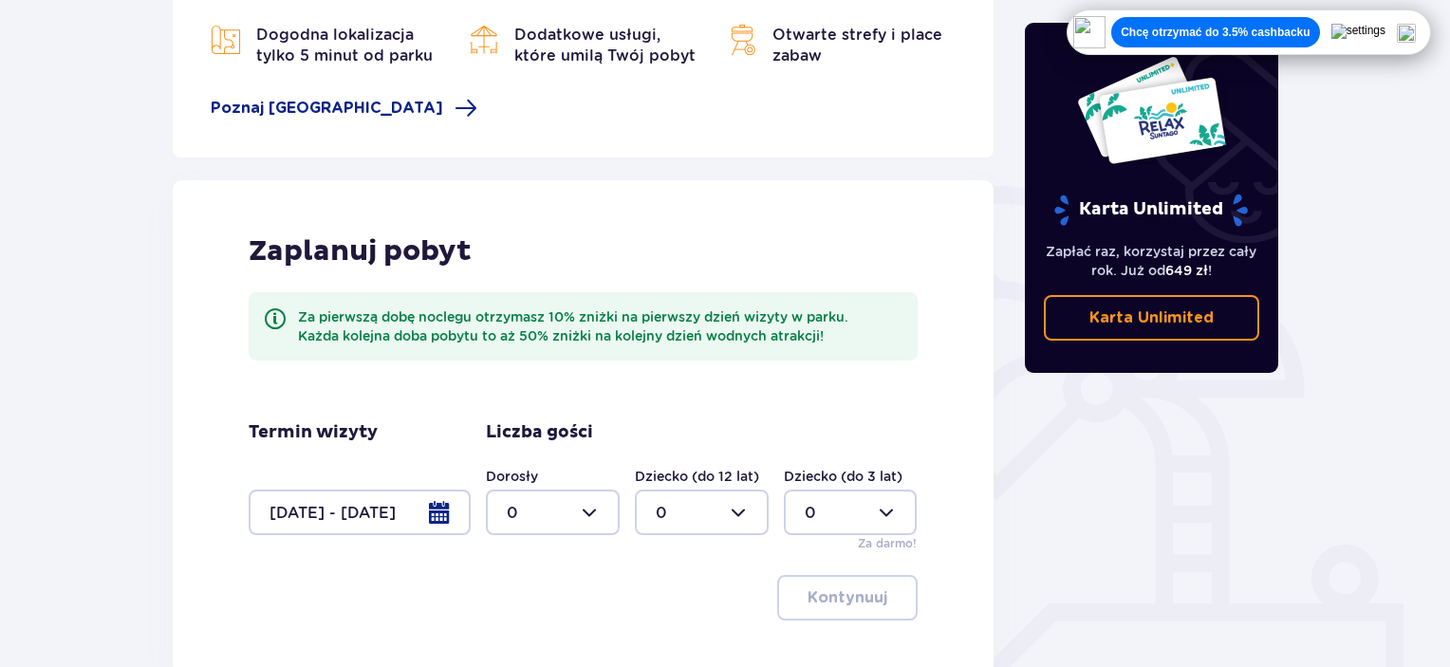
click at [516, 518] on div at bounding box center [553, 513] width 134 height 46
click at [532, 432] on div "5" at bounding box center [553, 431] width 92 height 21
type input "5"
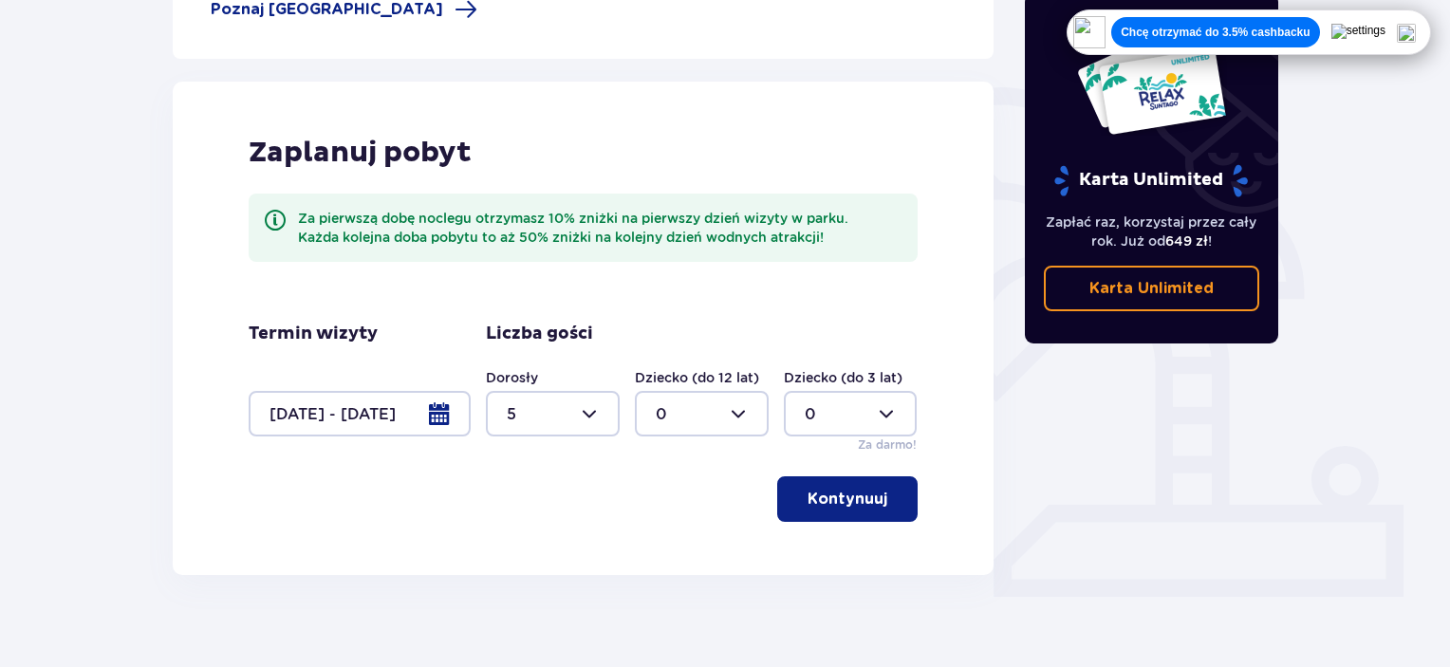
scroll to position [405, 0]
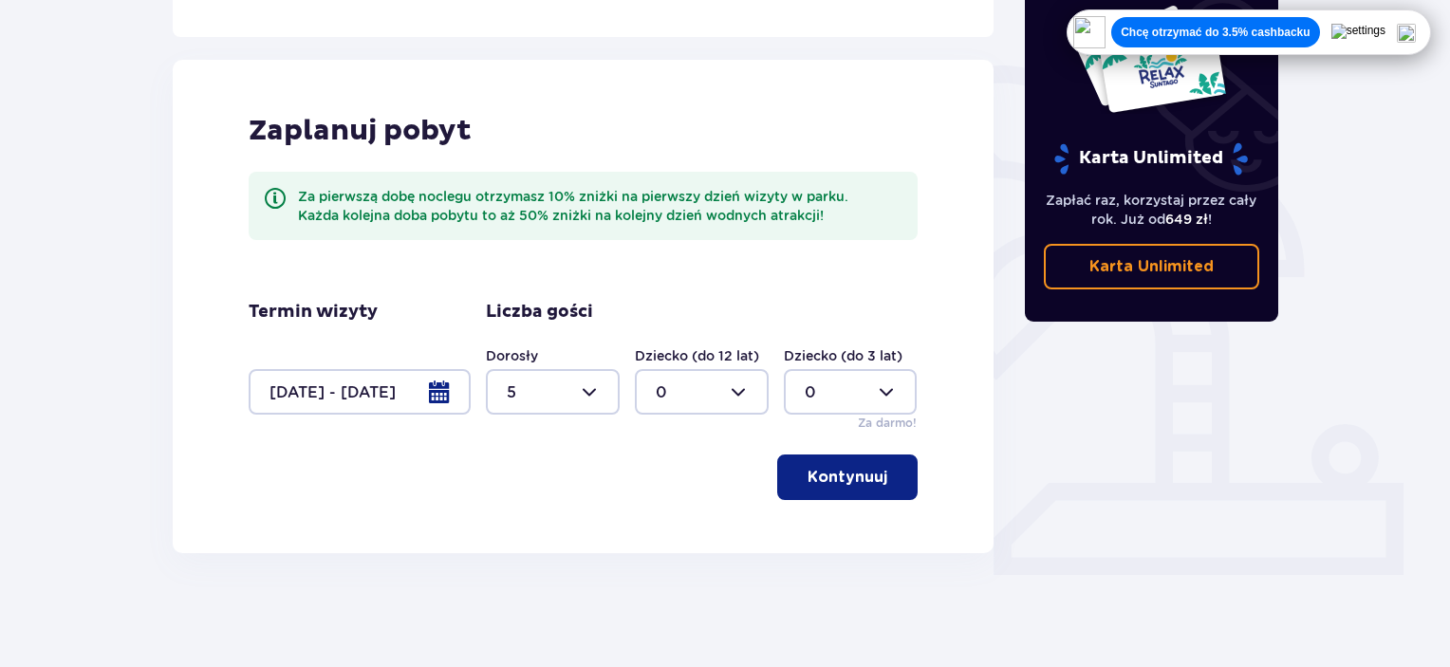
click at [831, 489] on button "Kontynuuj" at bounding box center [847, 477] width 140 height 46
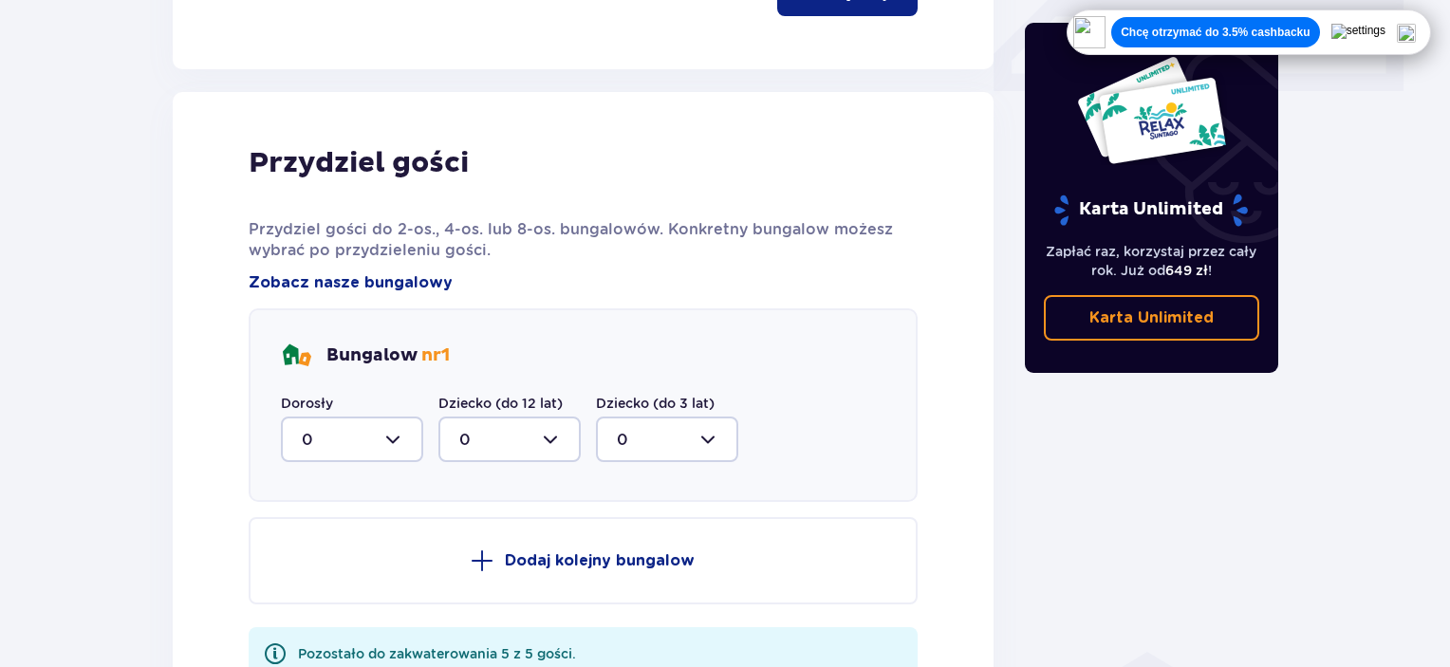
scroll to position [958, 0]
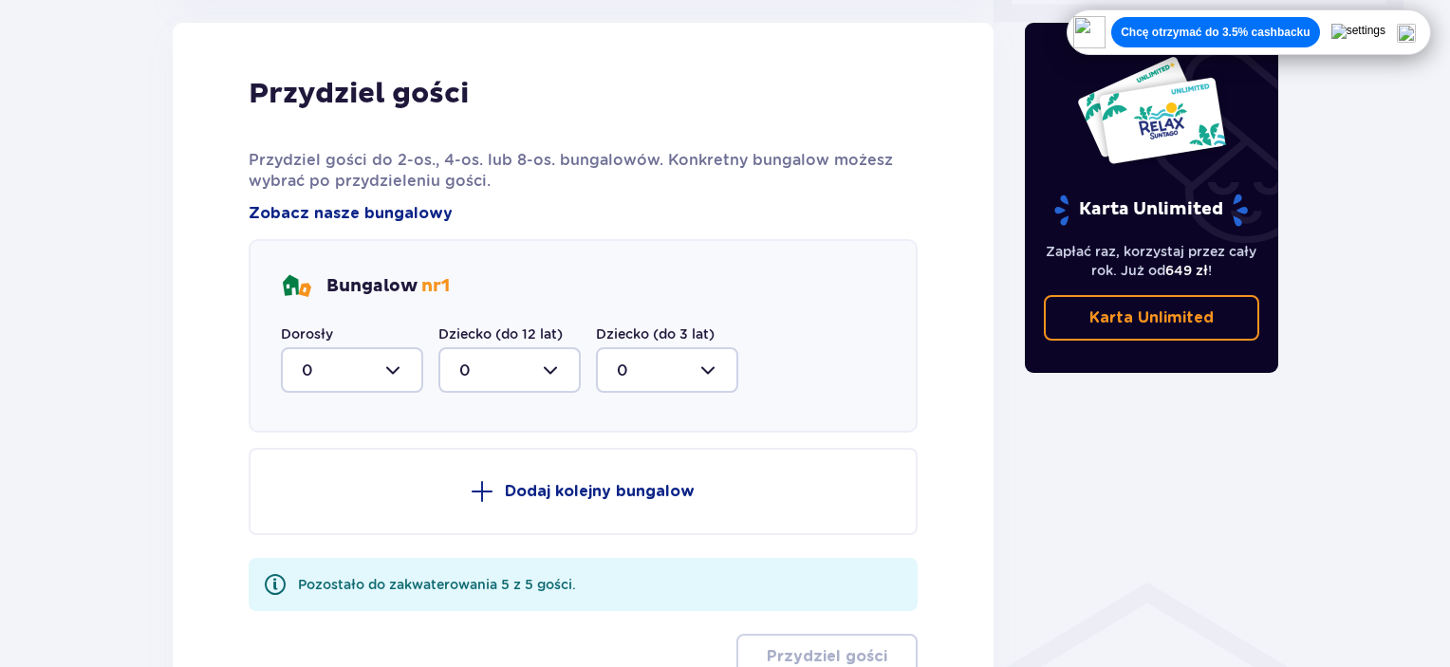
click at [350, 361] on div at bounding box center [352, 370] width 142 height 46
click at [305, 474] on p "3" at bounding box center [306, 476] width 9 height 21
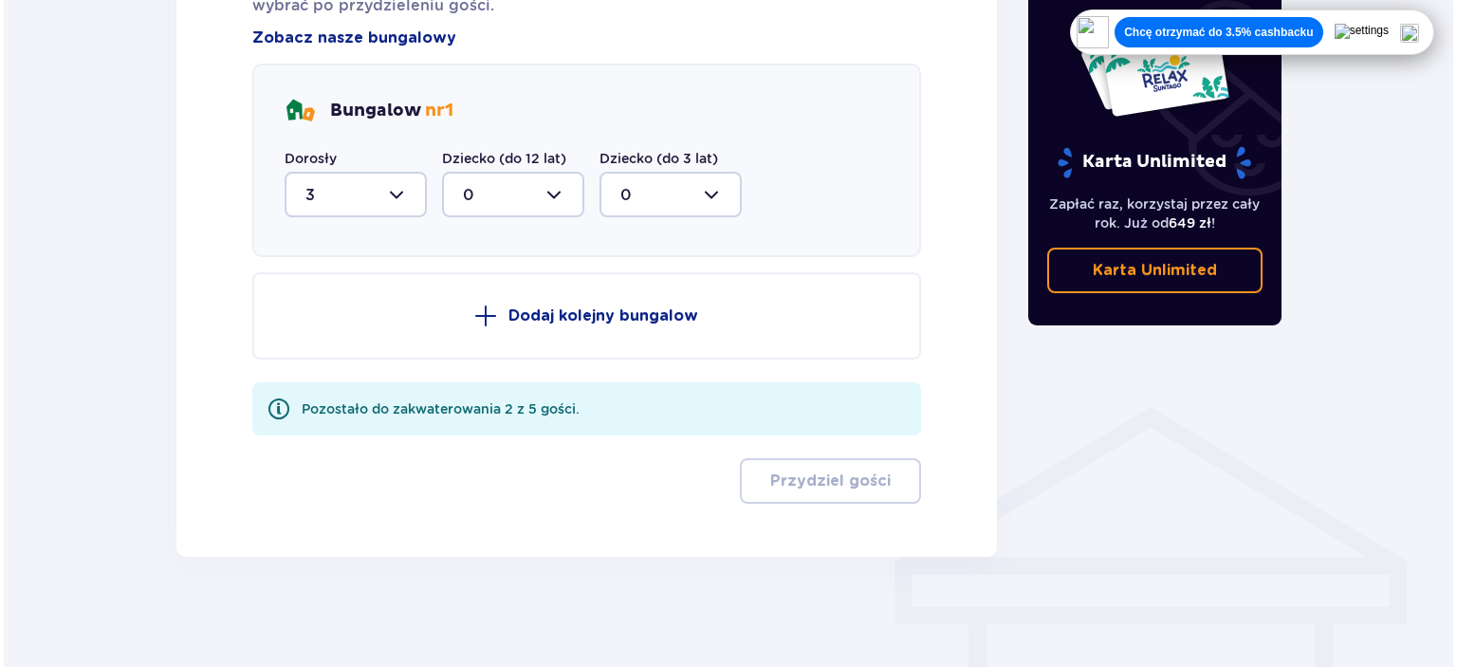
scroll to position [1136, 0]
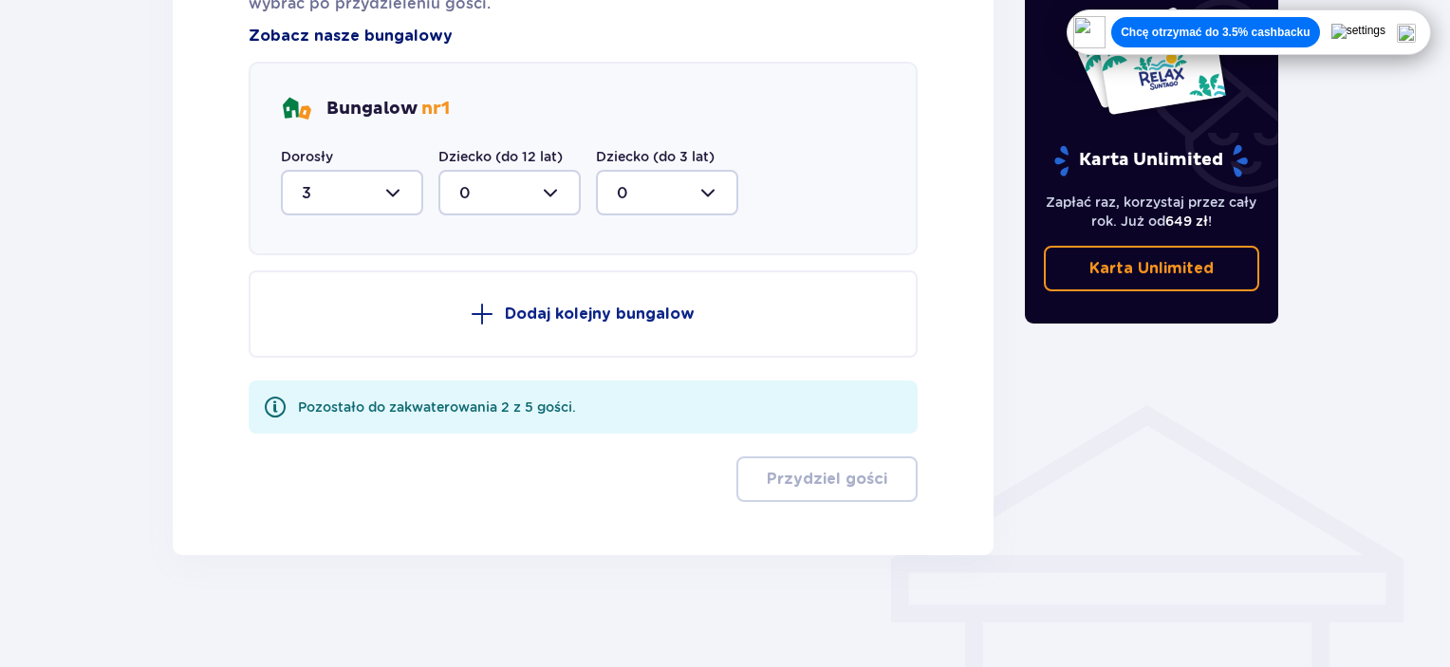
click at [361, 32] on span "Zobacz nasze bungalowy" at bounding box center [351, 36] width 204 height 21
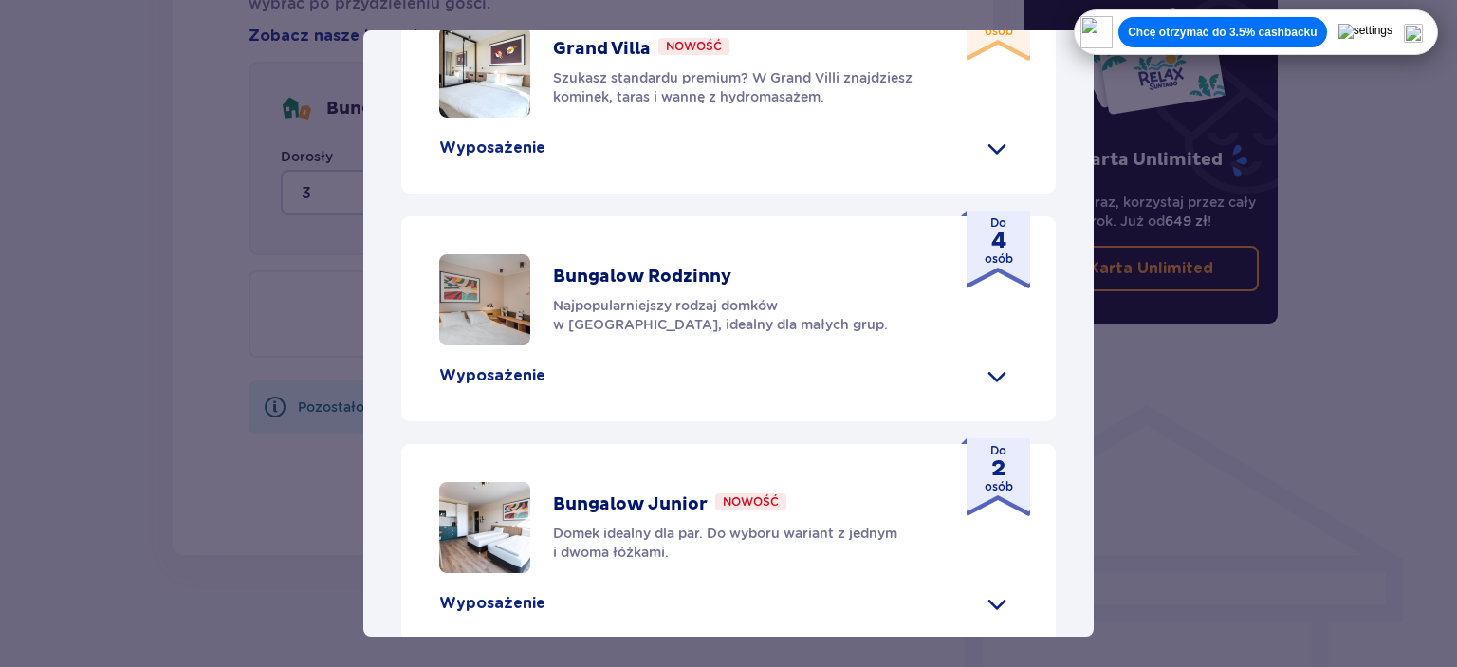
scroll to position [759, 0]
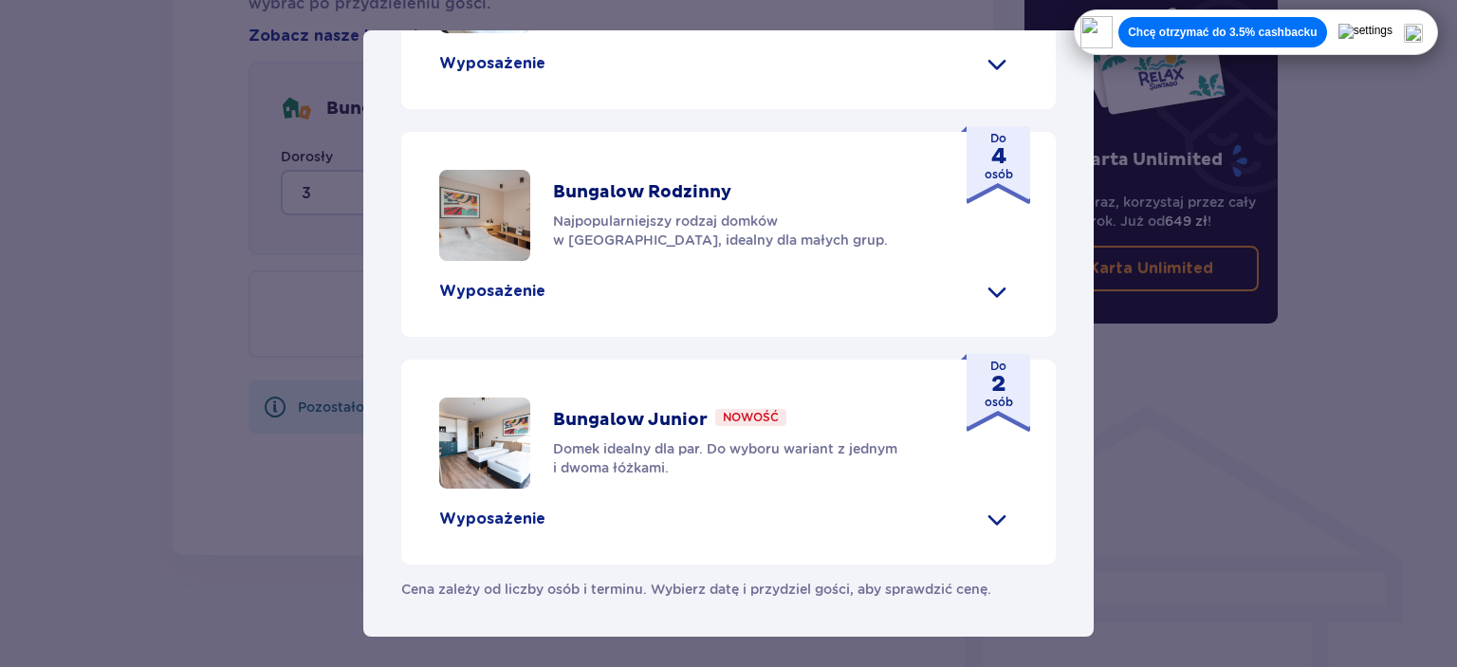
click at [995, 79] on span at bounding box center [997, 63] width 30 height 30
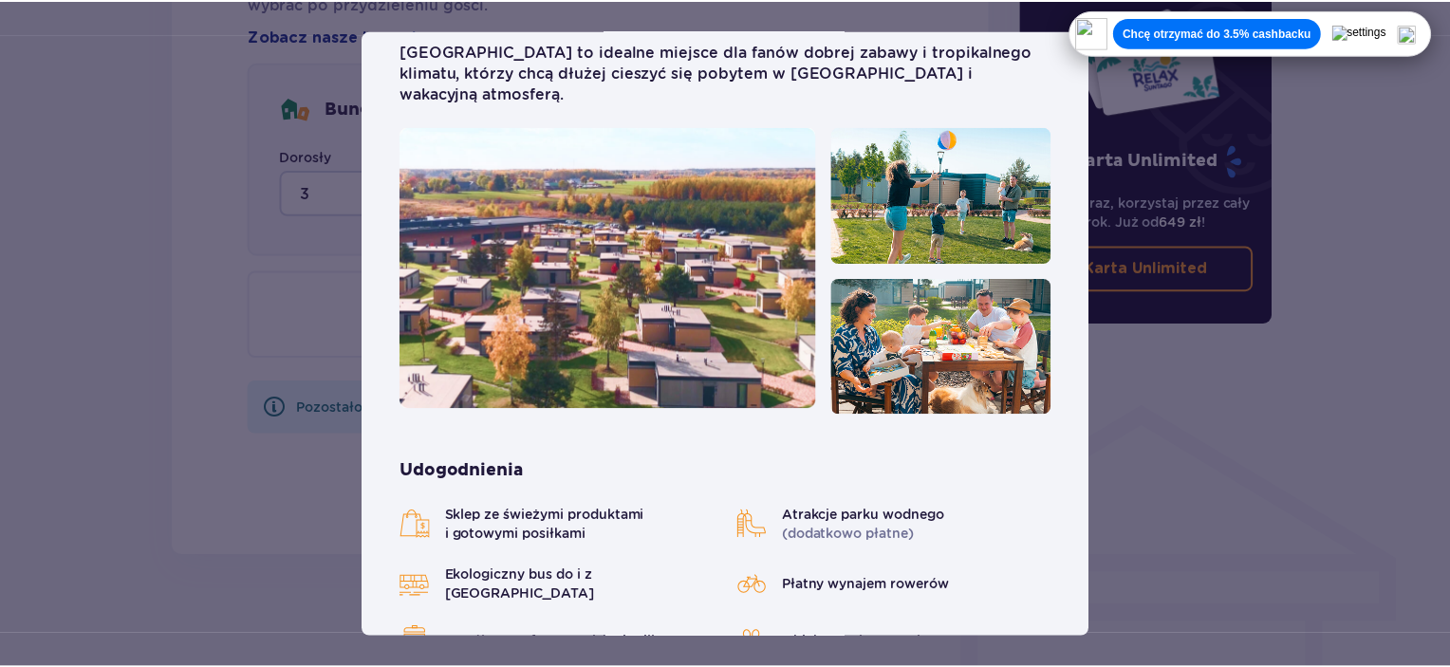
scroll to position [0, 0]
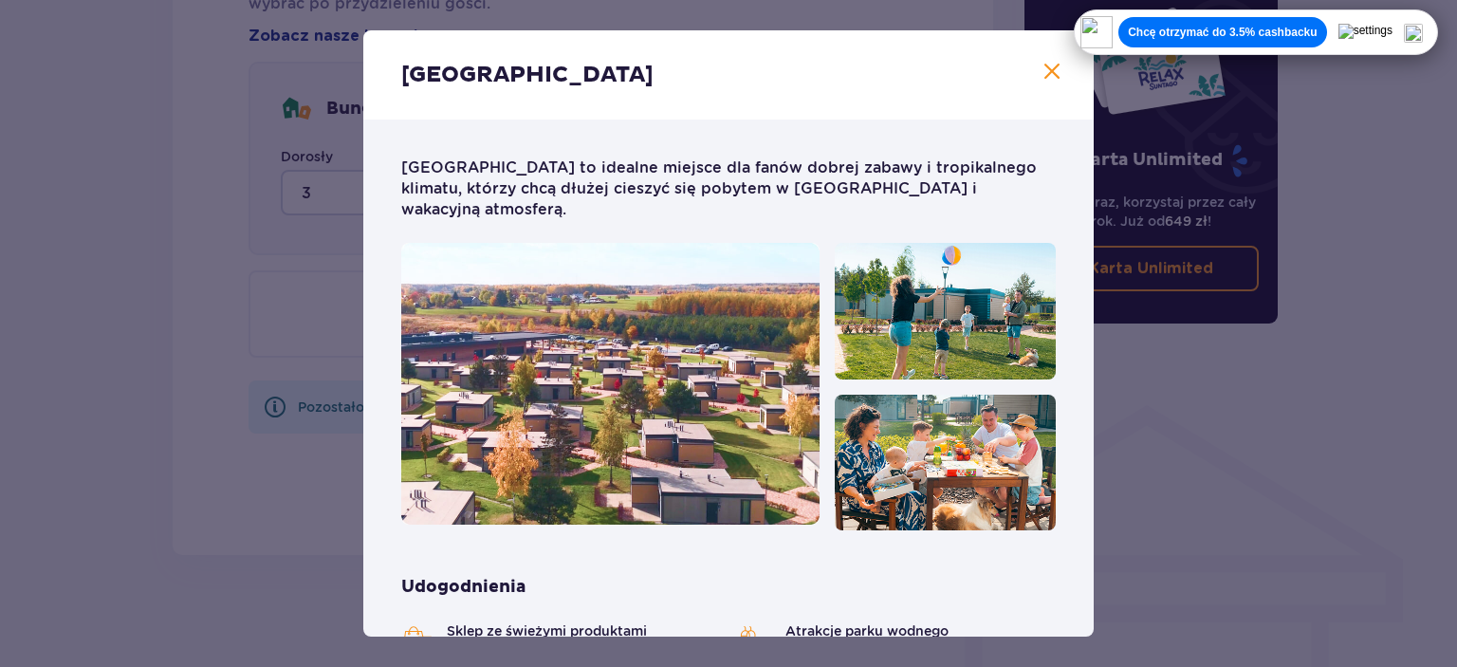
click at [1050, 77] on span at bounding box center [1052, 72] width 23 height 23
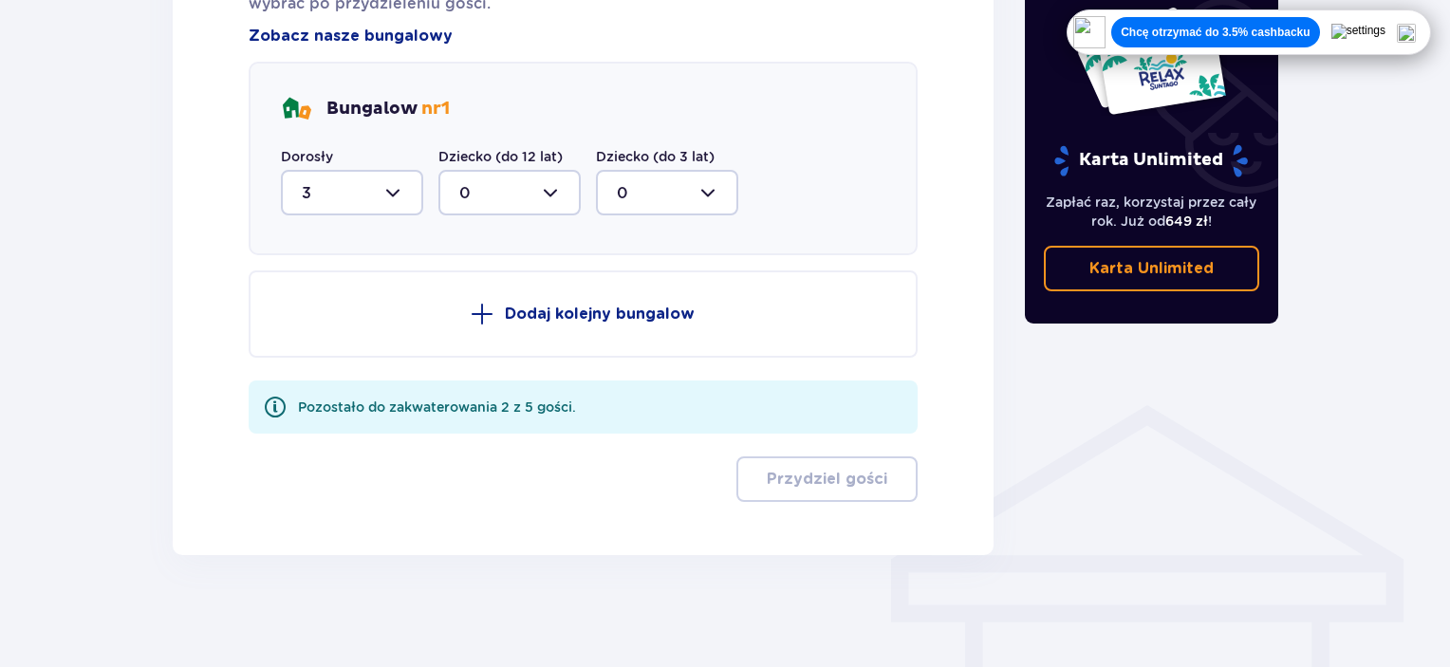
click at [372, 204] on div at bounding box center [352, 193] width 142 height 46
click at [319, 378] on div "5" at bounding box center [352, 378] width 101 height 21
type input "5"
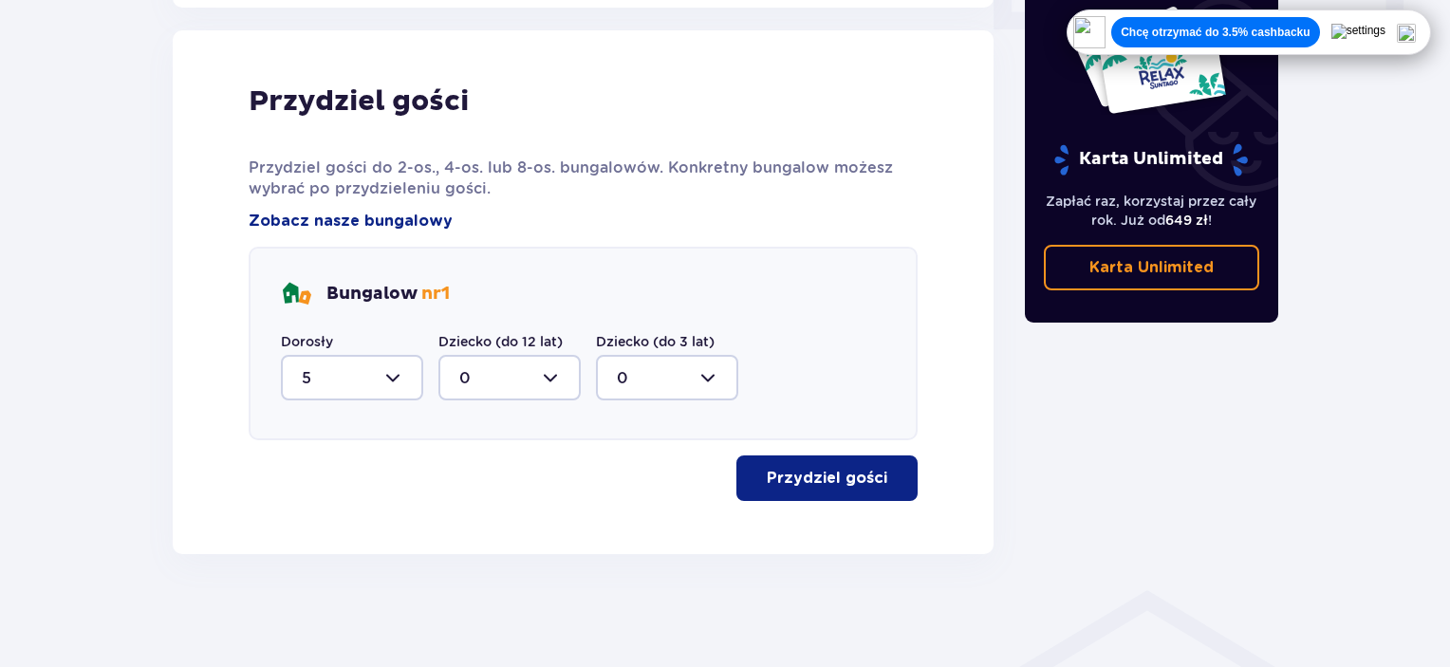
click at [903, 498] on button "Przydziel gości" at bounding box center [826, 478] width 181 height 46
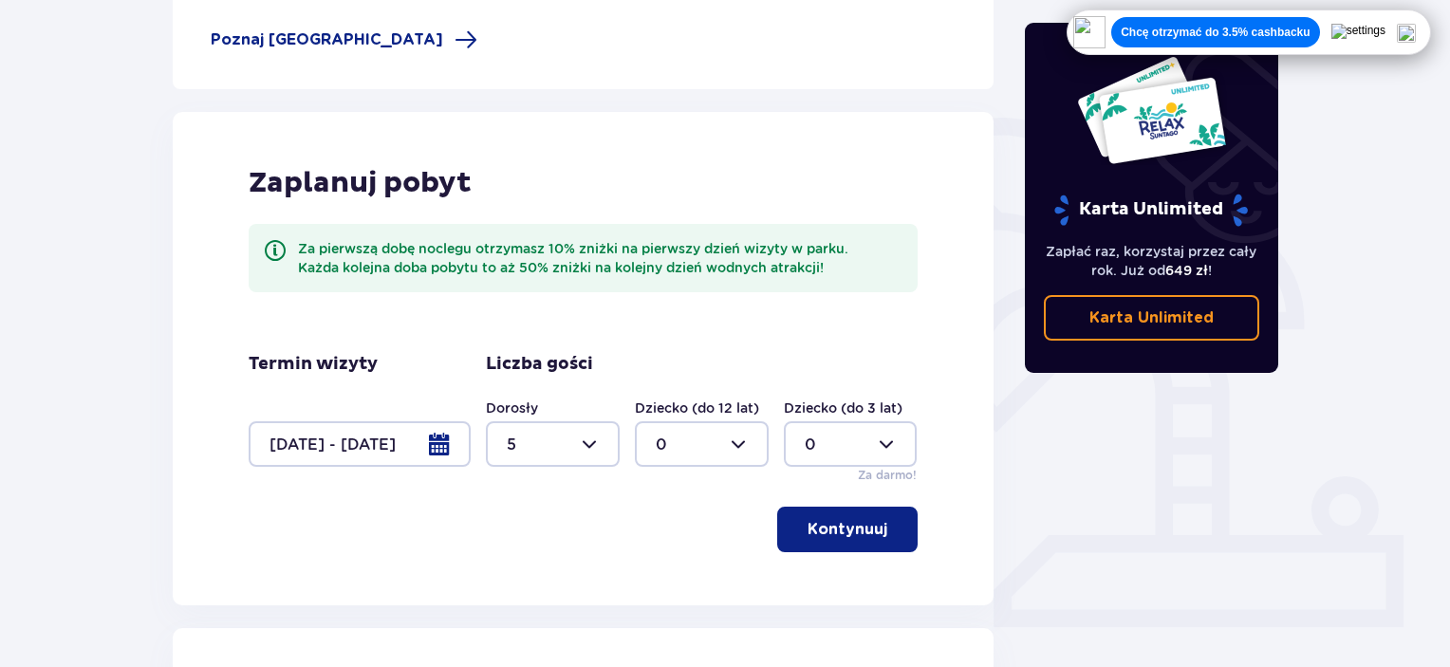
scroll to position [308, 0]
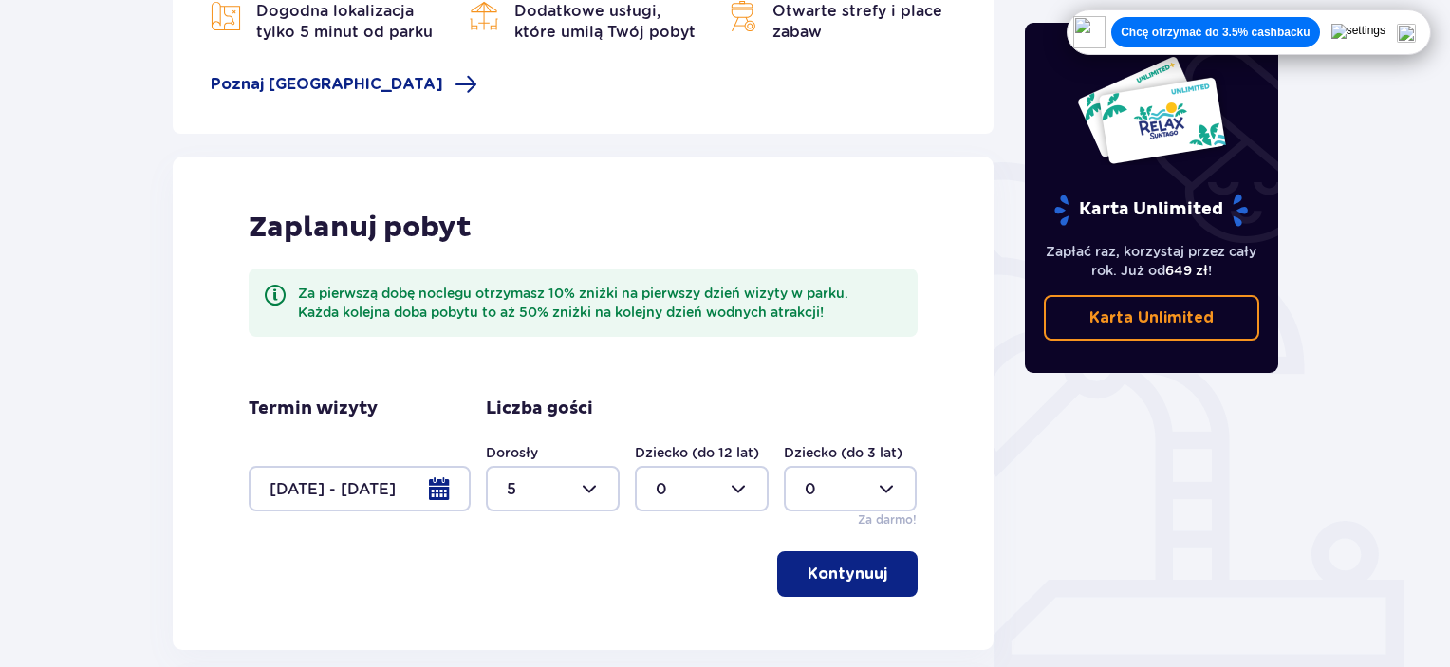
click at [434, 485] on div at bounding box center [360, 489] width 222 height 46
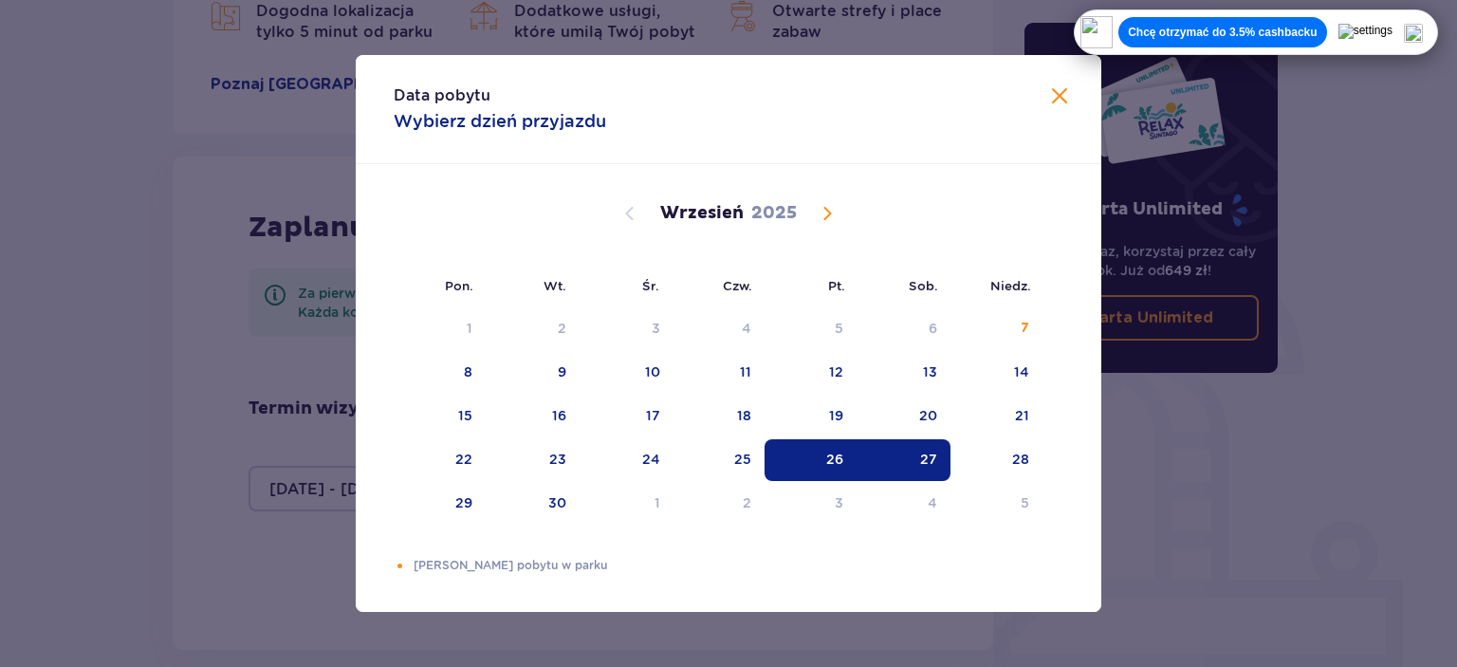
click at [824, 465] on div "26" at bounding box center [811, 460] width 92 height 42
click at [1027, 458] on div "28" at bounding box center [1020, 459] width 17 height 19
type input "26.09.25 - 28.09.25"
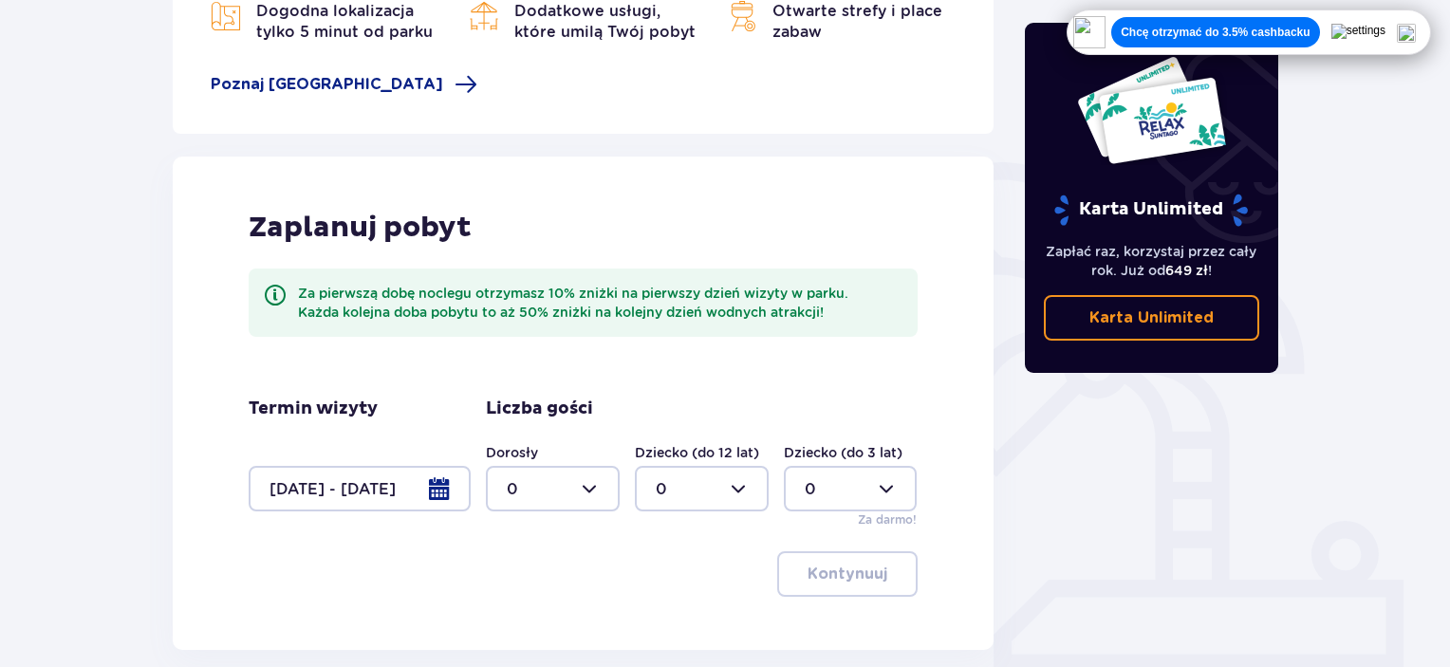
click at [749, 570] on div "Kontynuuj" at bounding box center [583, 574] width 669 height 46
click at [579, 481] on div at bounding box center [553, 489] width 134 height 46
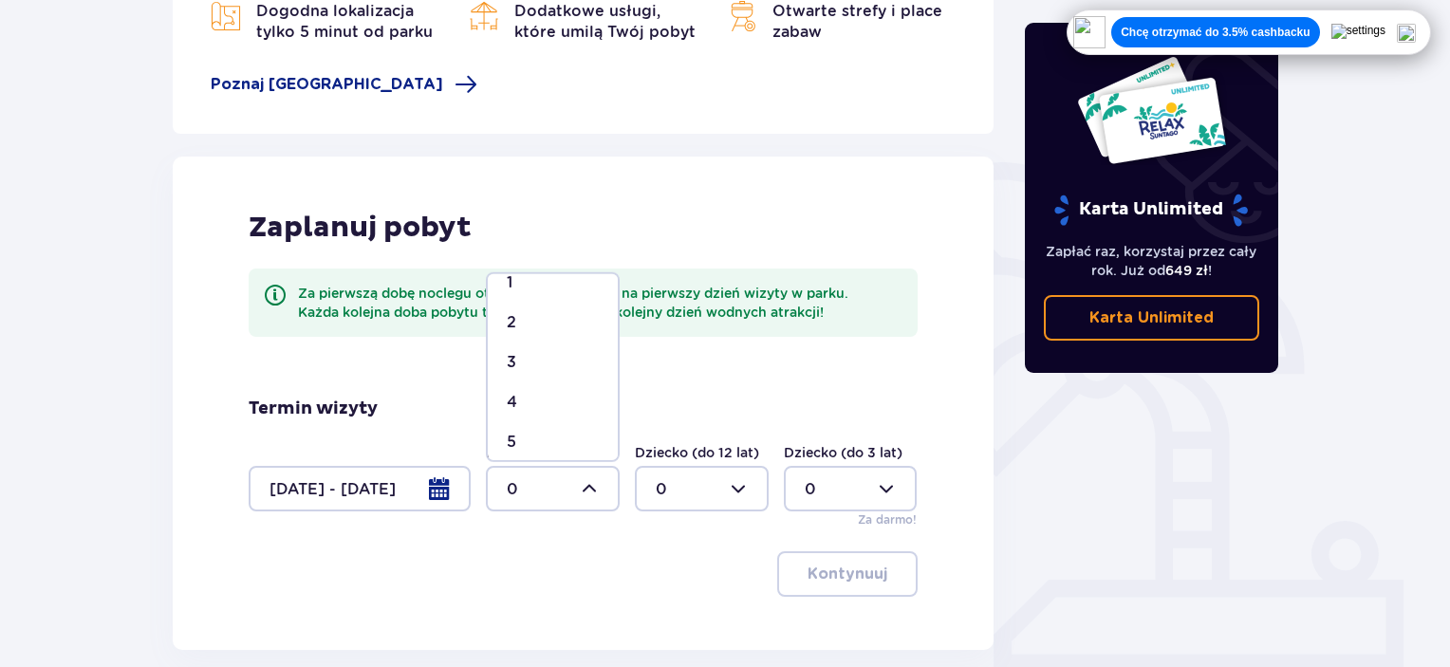
scroll to position [95, 0]
click at [546, 404] on div "5" at bounding box center [553, 408] width 92 height 21
type input "5"
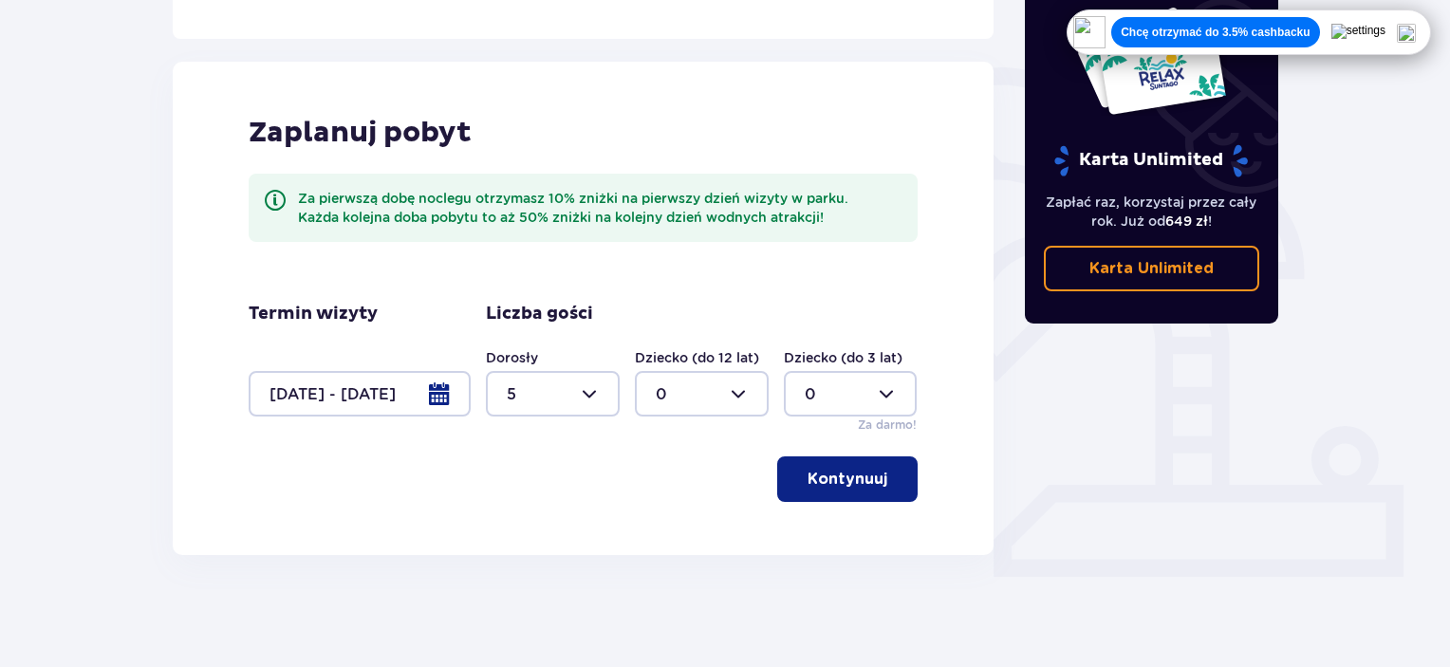
click at [812, 479] on p "Kontynuuj" at bounding box center [847, 479] width 80 height 21
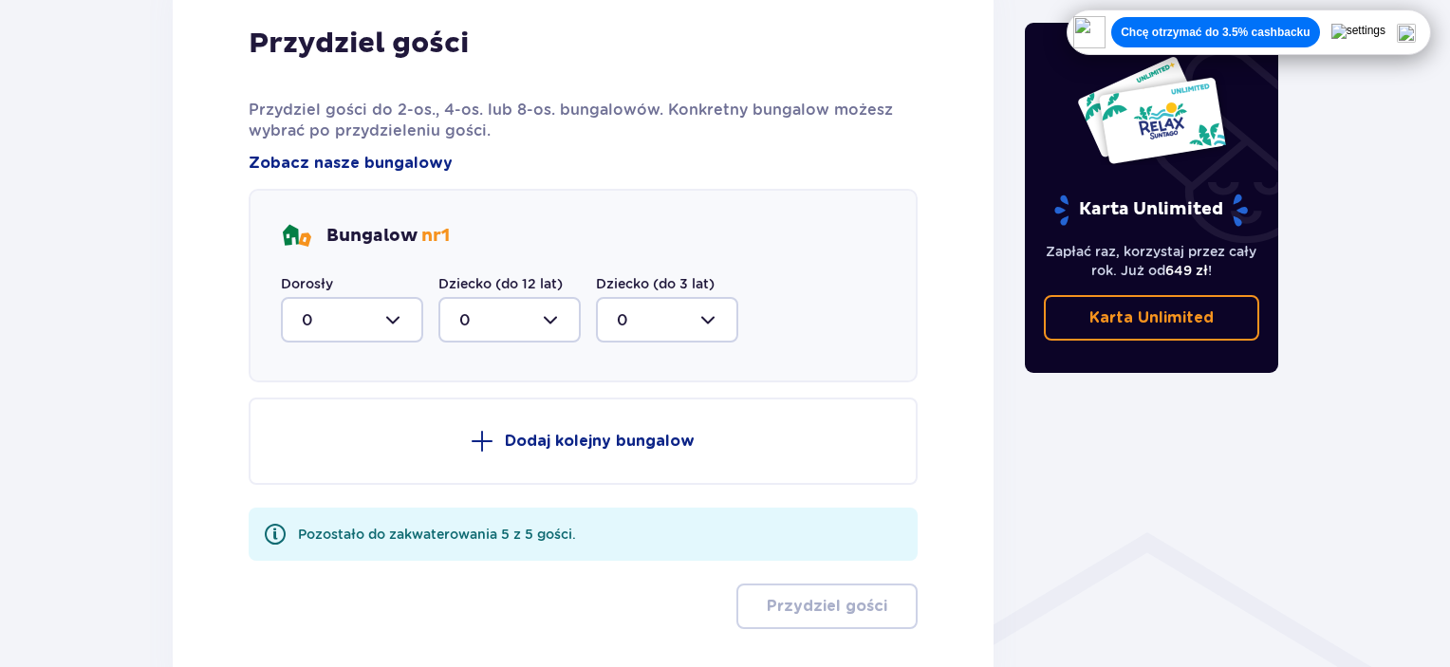
scroll to position [1053, 0]
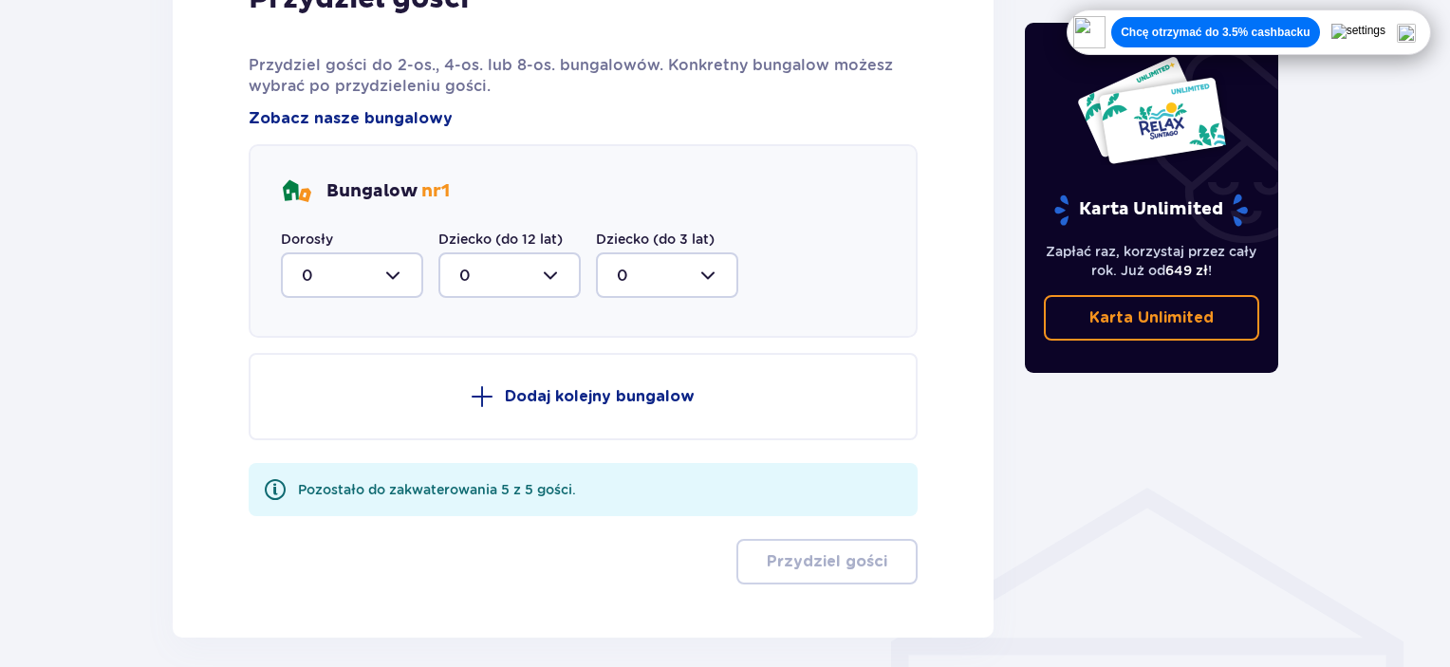
click at [361, 283] on div at bounding box center [352, 275] width 142 height 46
click at [319, 454] on div "5" at bounding box center [352, 461] width 101 height 21
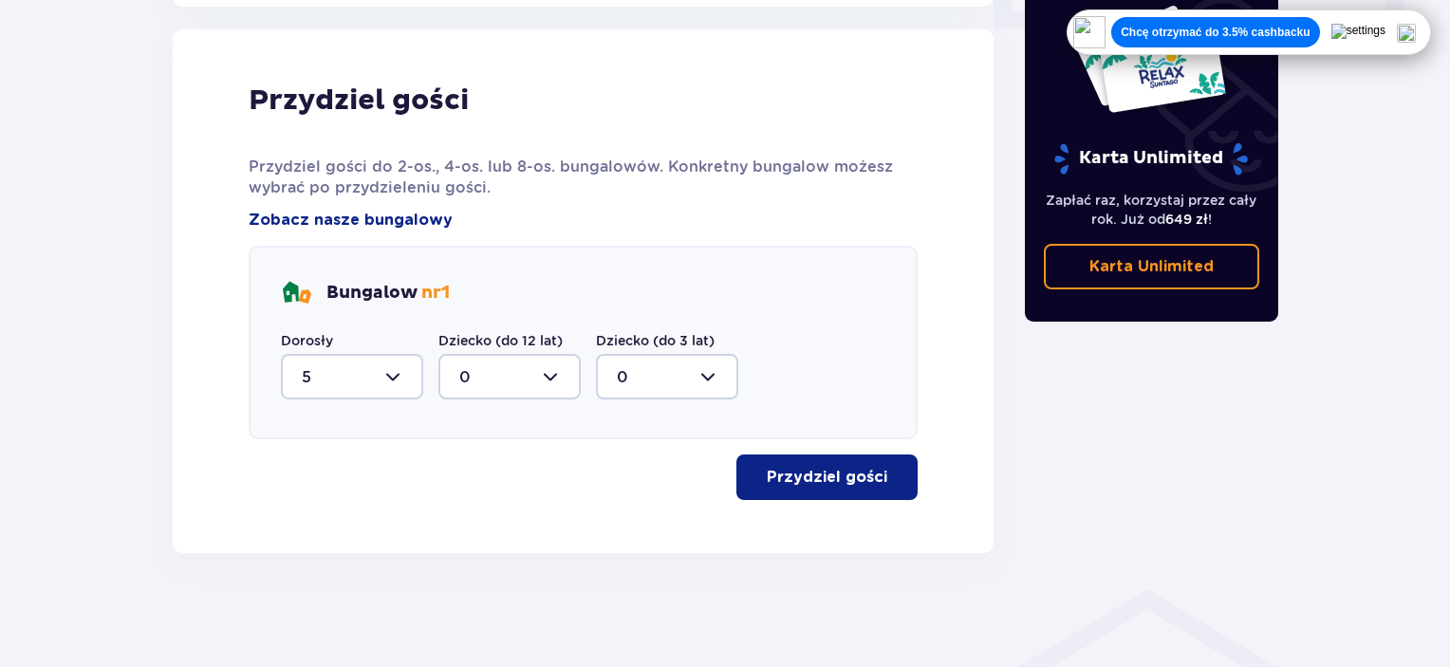
scroll to position [951, 0]
click at [781, 464] on button "Przydziel gości" at bounding box center [826, 478] width 181 height 46
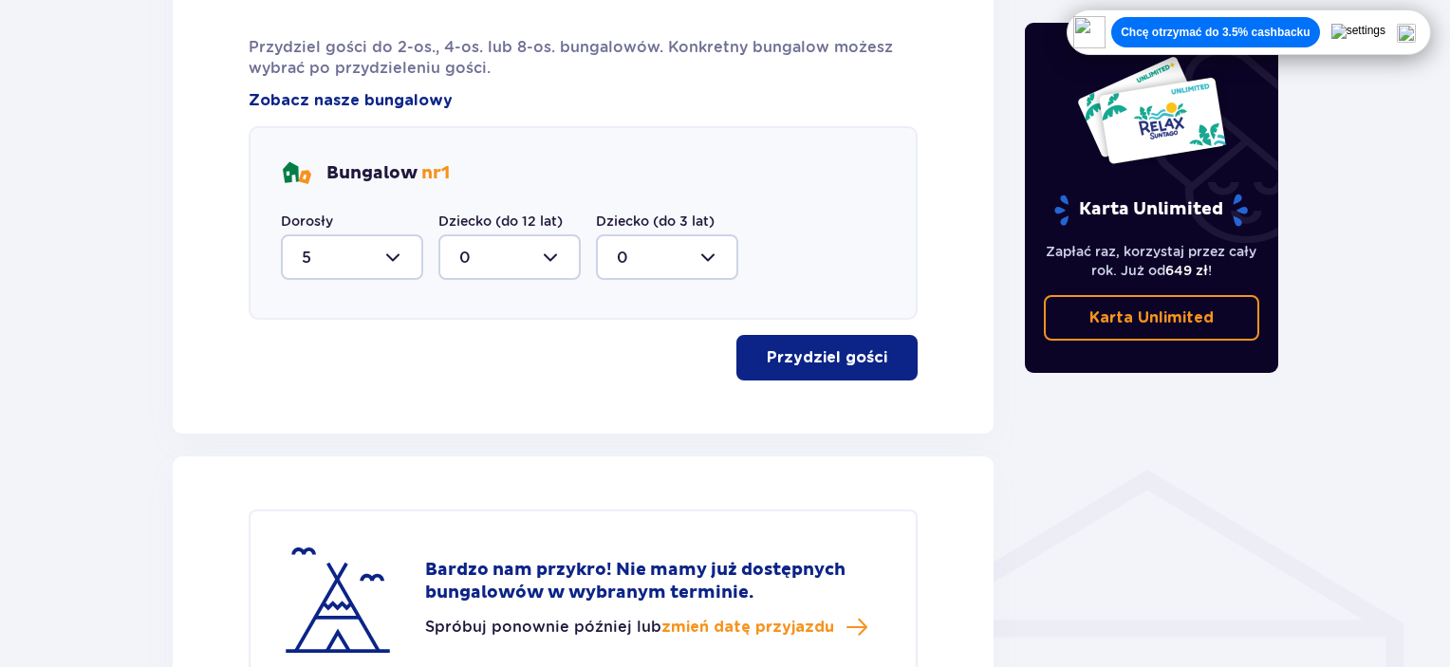
scroll to position [1067, 0]
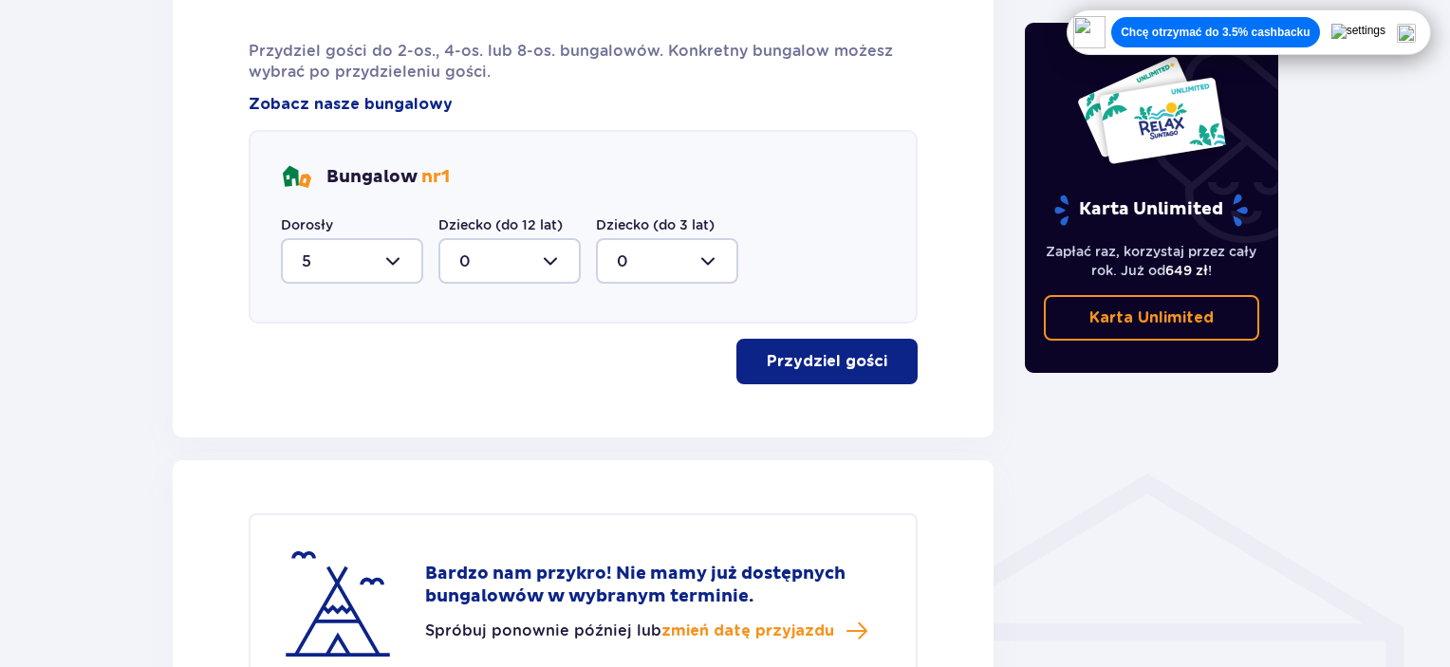
click at [319, 251] on div at bounding box center [352, 261] width 142 height 46
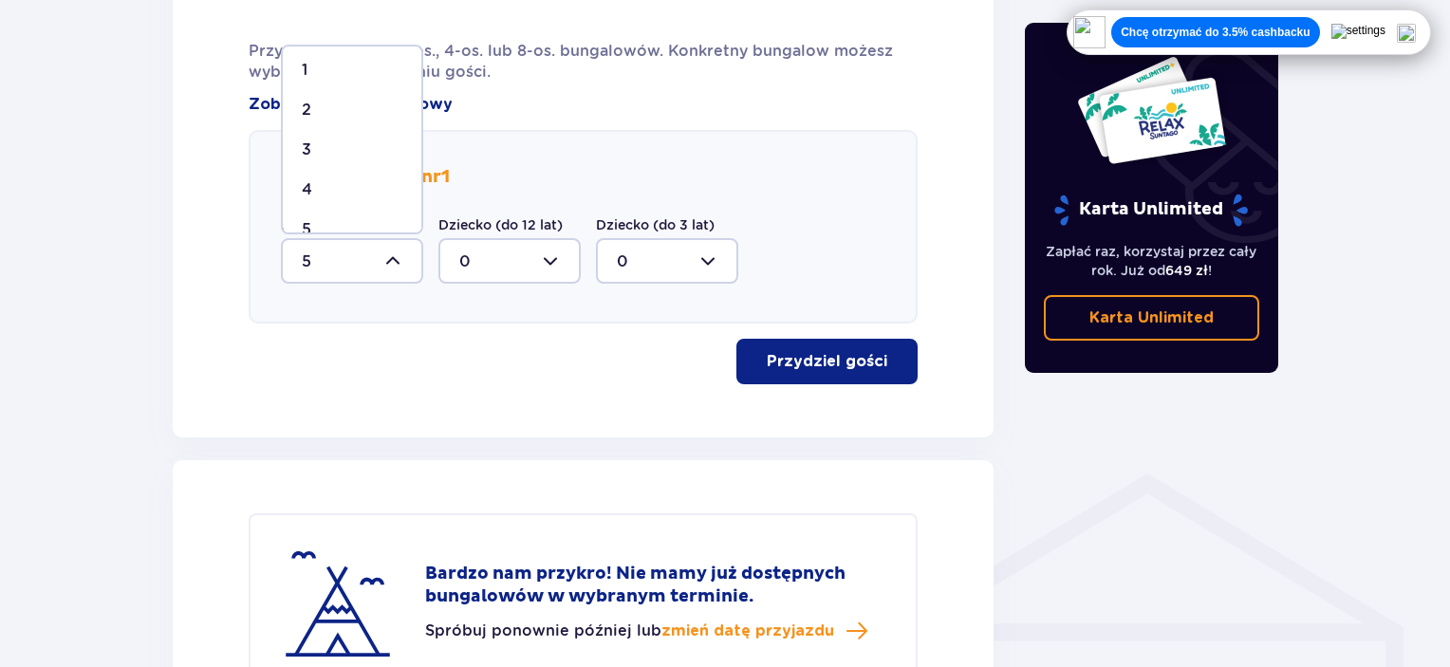
scroll to position [71, 0]
click at [305, 165] on p "4" at bounding box center [307, 164] width 10 height 21
type input "4"
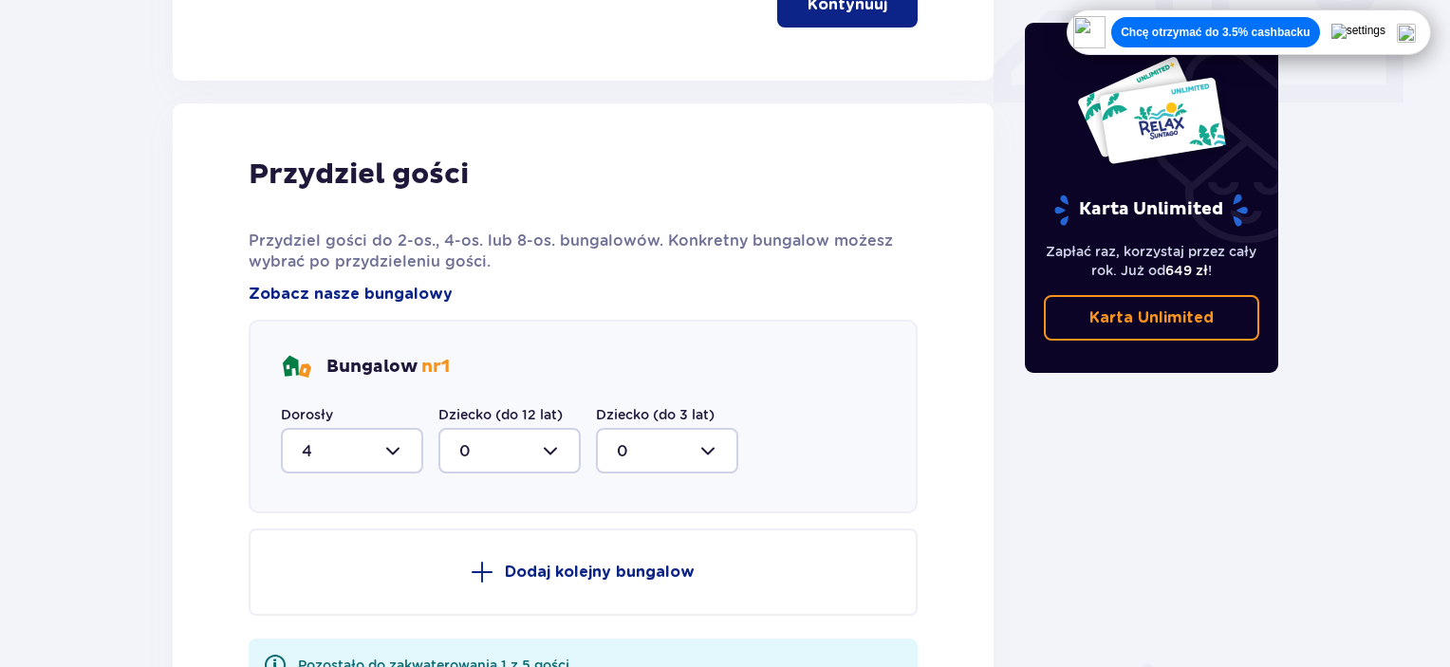
scroll to position [691, 0]
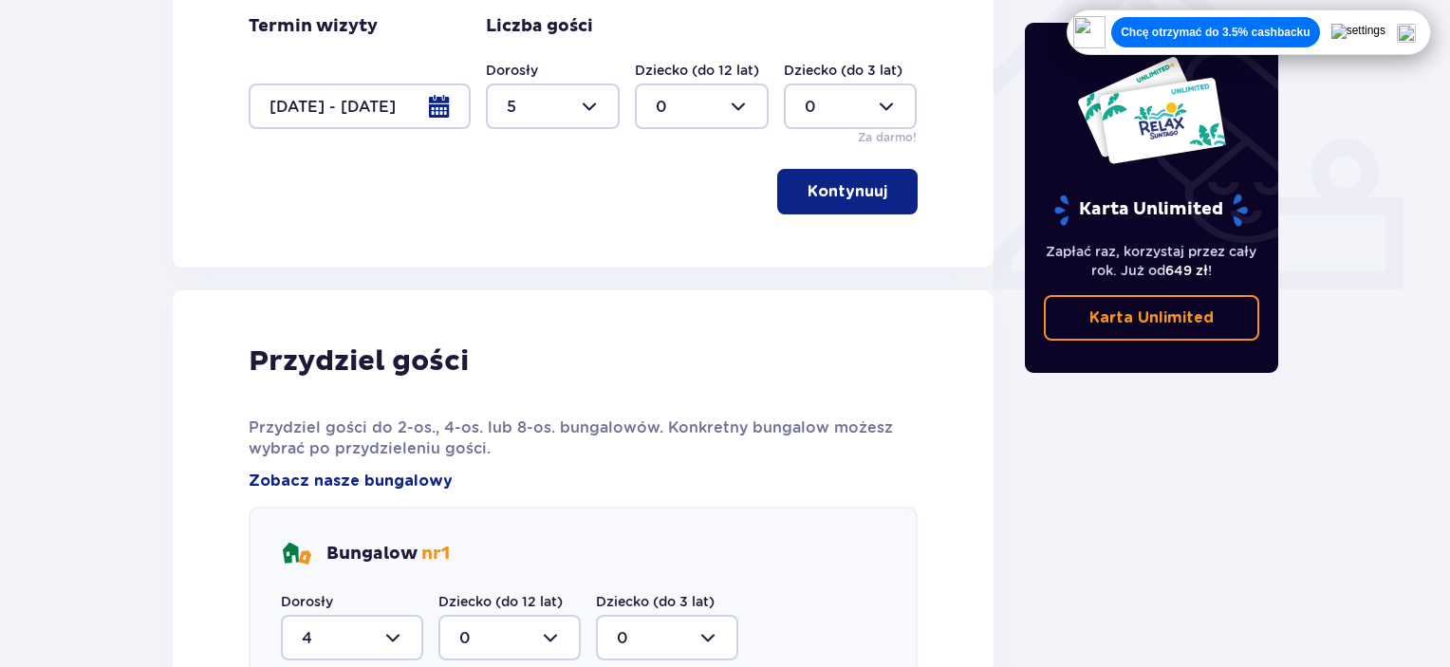
click at [581, 89] on div at bounding box center [553, 106] width 134 height 46
click at [508, 222] on p "4" at bounding box center [512, 228] width 10 height 21
type input "4"
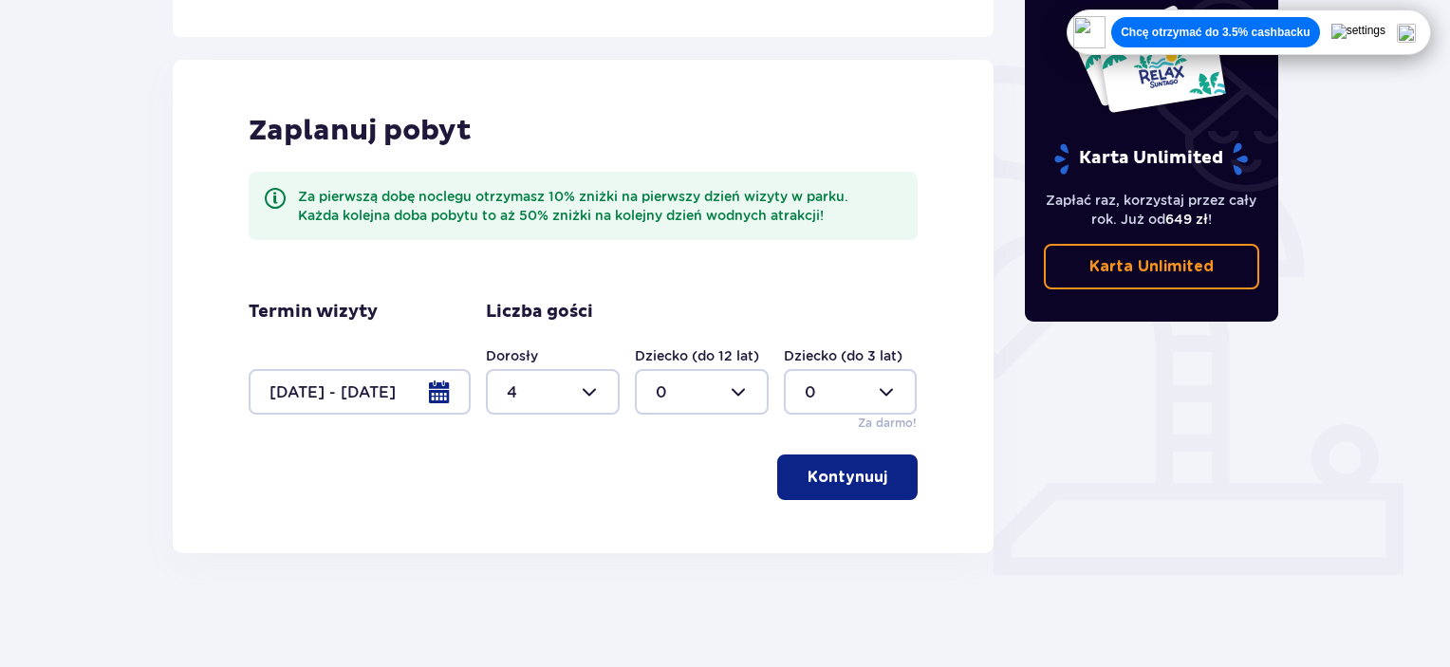
click at [869, 478] on p "Kontynuuj" at bounding box center [847, 477] width 80 height 21
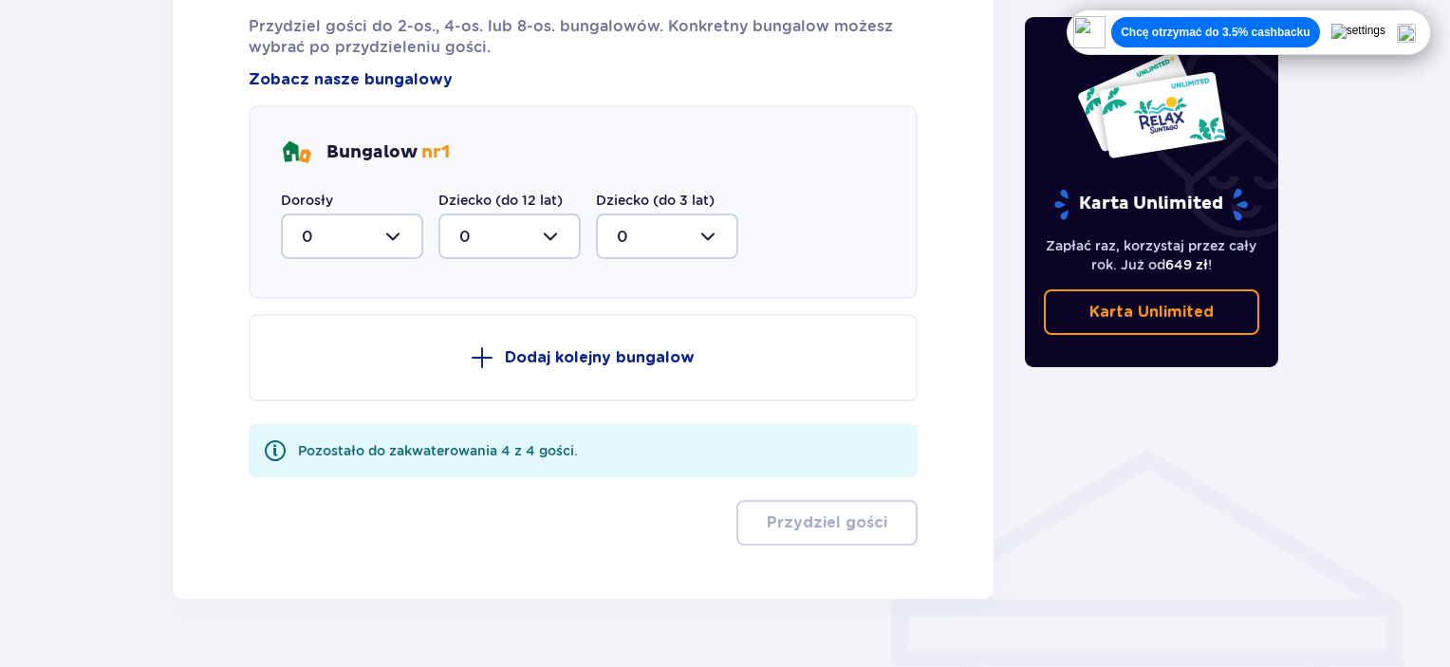
scroll to position [1136, 0]
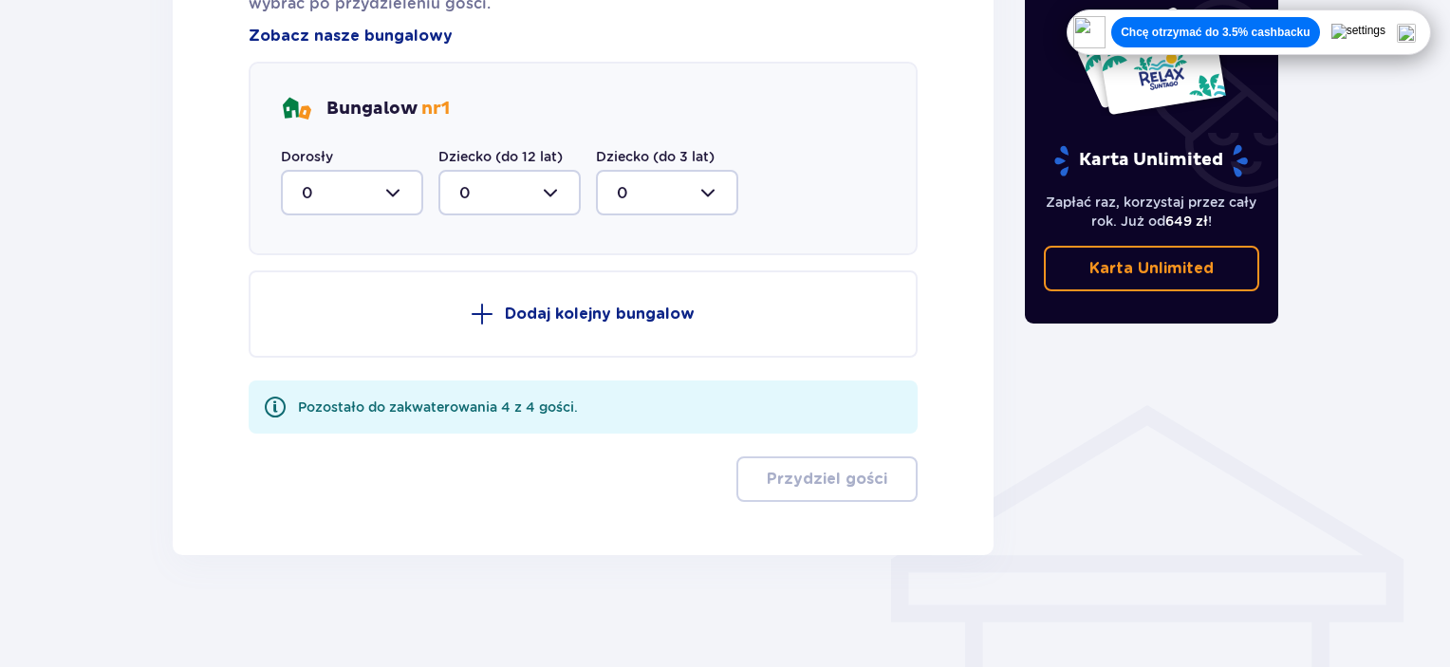
drag, startPoint x: 357, startPoint y: 179, endPoint x: 359, endPoint y: 196, distance: 17.2
click at [357, 181] on div at bounding box center [352, 193] width 142 height 46
click at [336, 375] on div "4" at bounding box center [352, 379] width 101 height 21
type input "4"
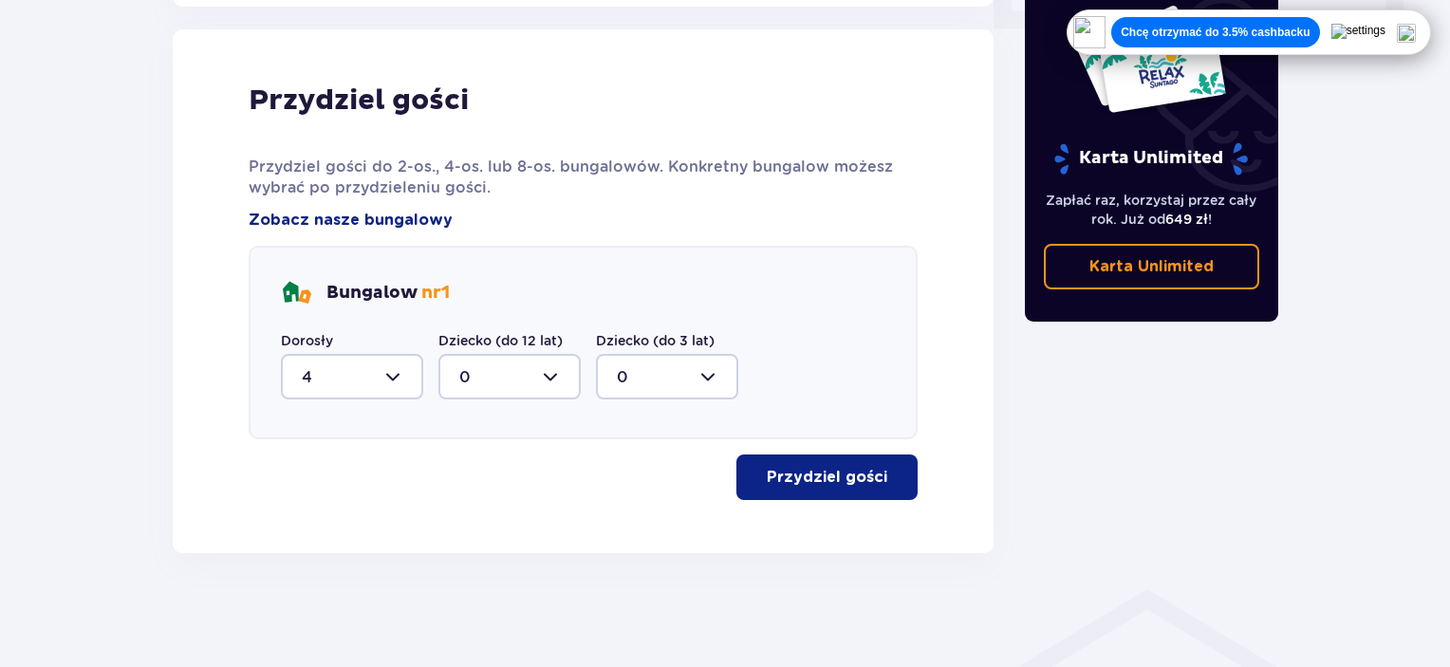
scroll to position [951, 0]
click at [840, 492] on button "Przydziel gości" at bounding box center [826, 478] width 181 height 46
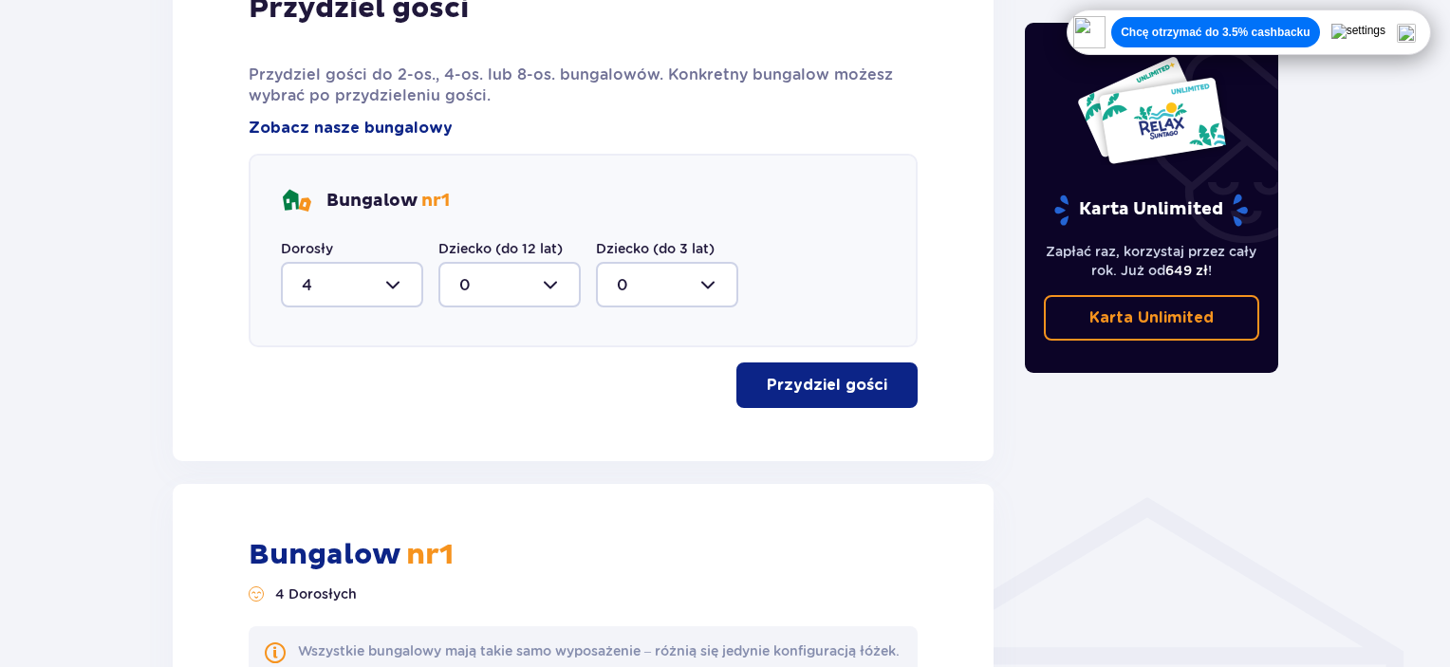
scroll to position [0, 0]
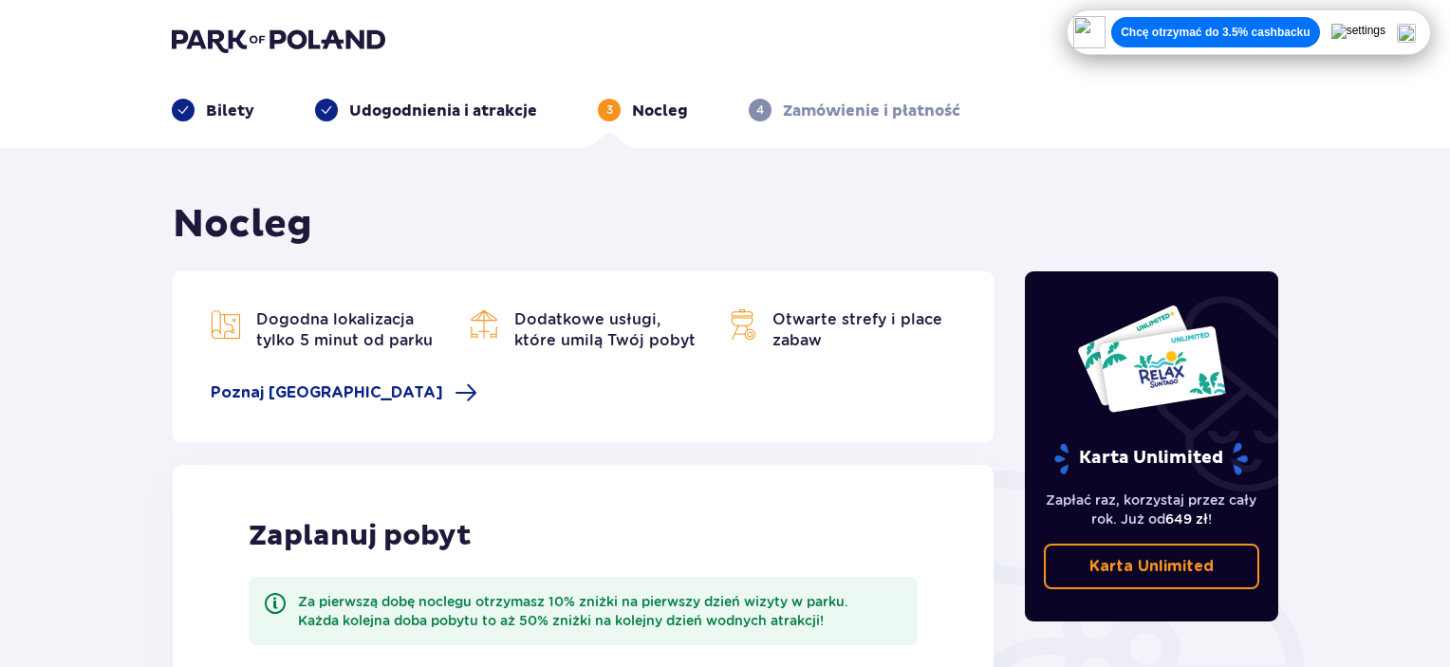
click at [1416, 32] on img at bounding box center [1406, 33] width 19 height 19
